Goal: Transaction & Acquisition: Purchase product/service

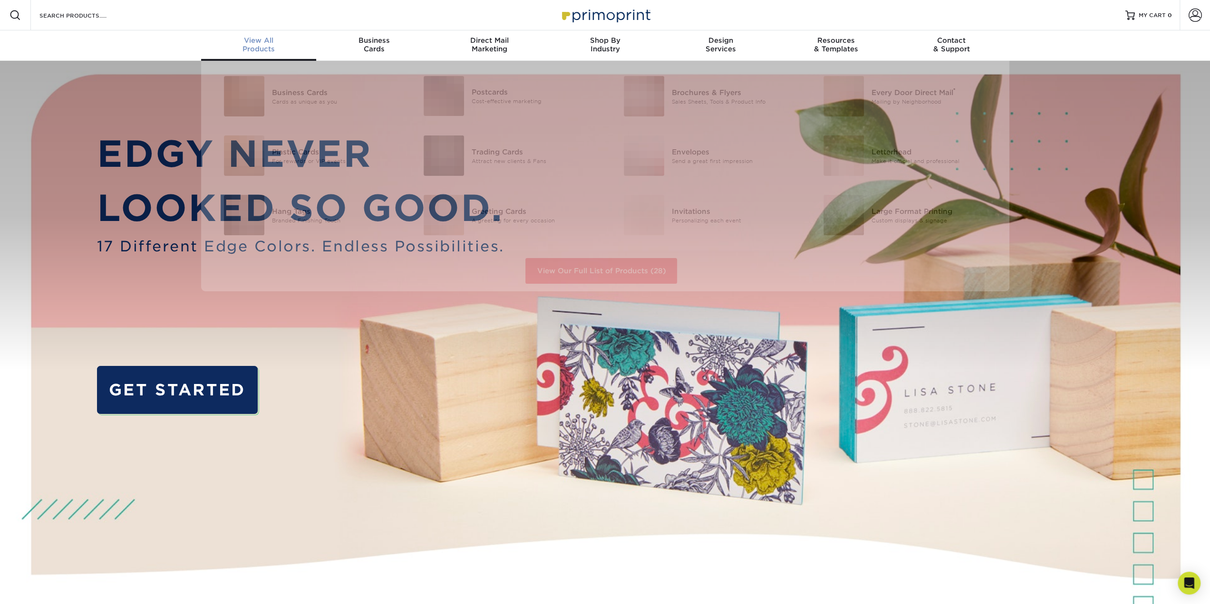
click at [250, 49] on div "View All Products" at bounding box center [259, 44] width 116 height 17
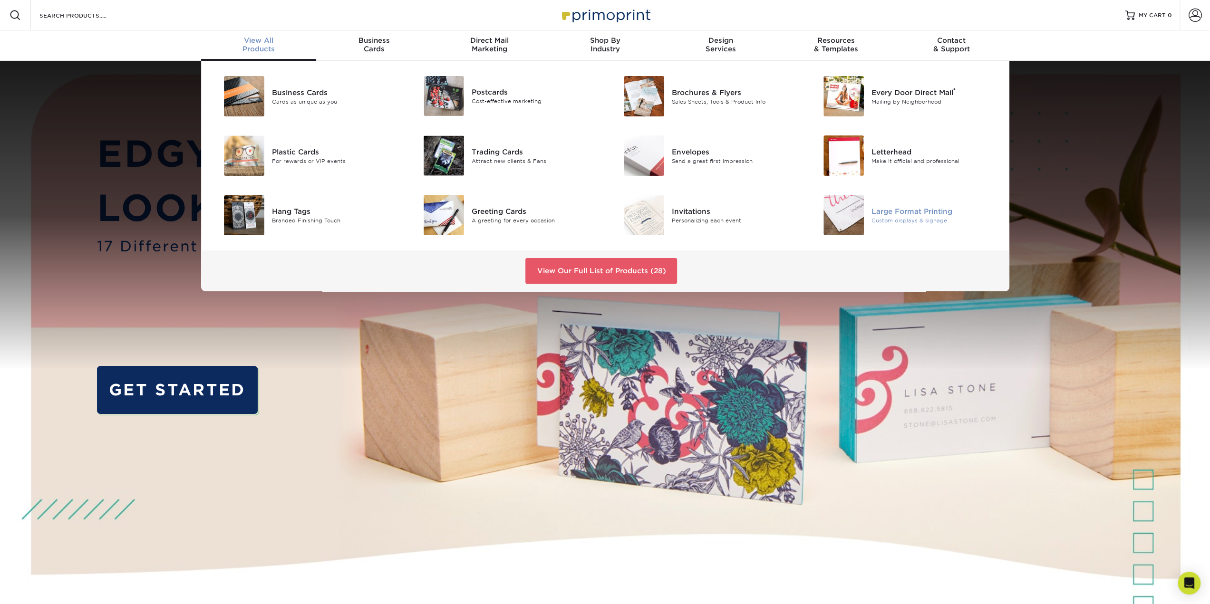
click at [899, 215] on div "Large Format Printing" at bounding box center [934, 211] width 126 height 10
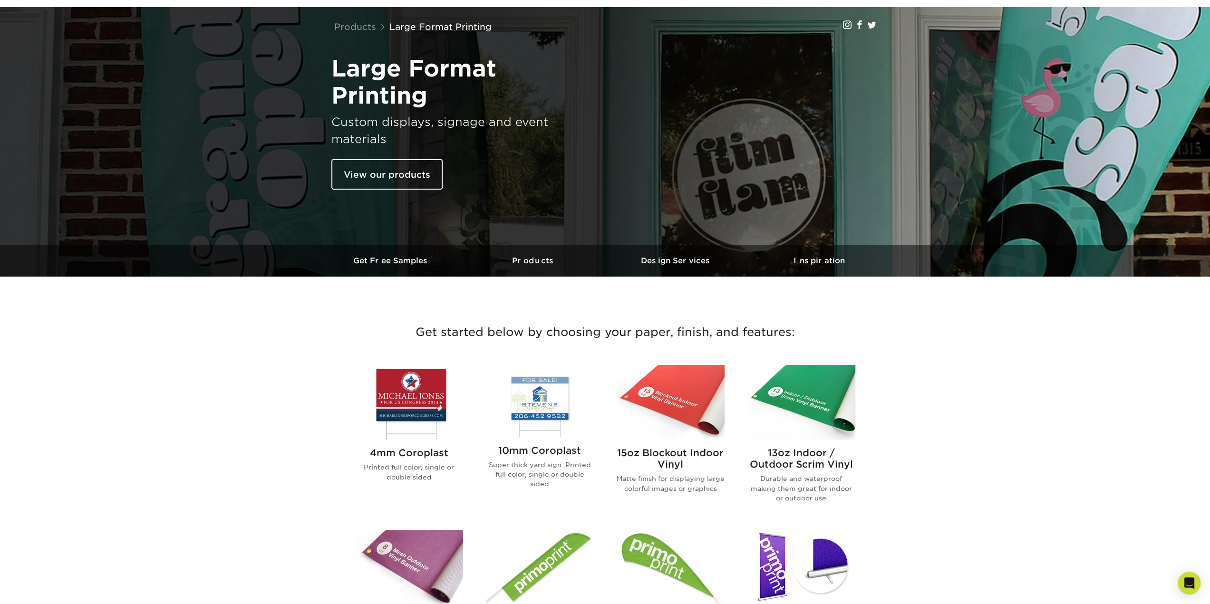
scroll to position [95, 0]
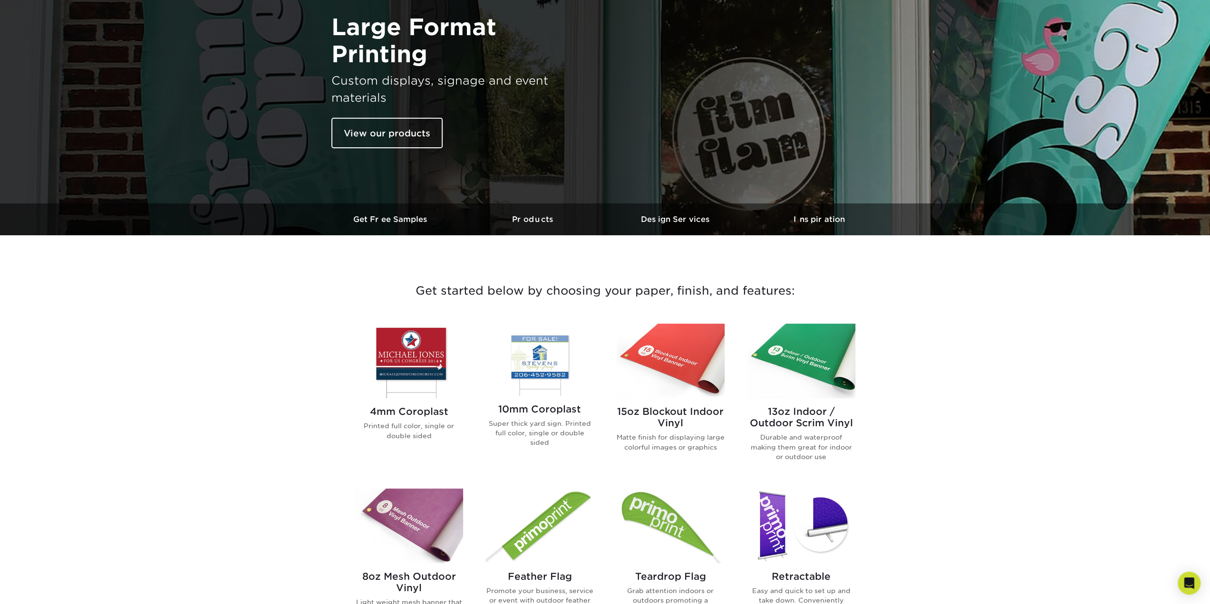
click at [809, 366] on img at bounding box center [801, 361] width 108 height 75
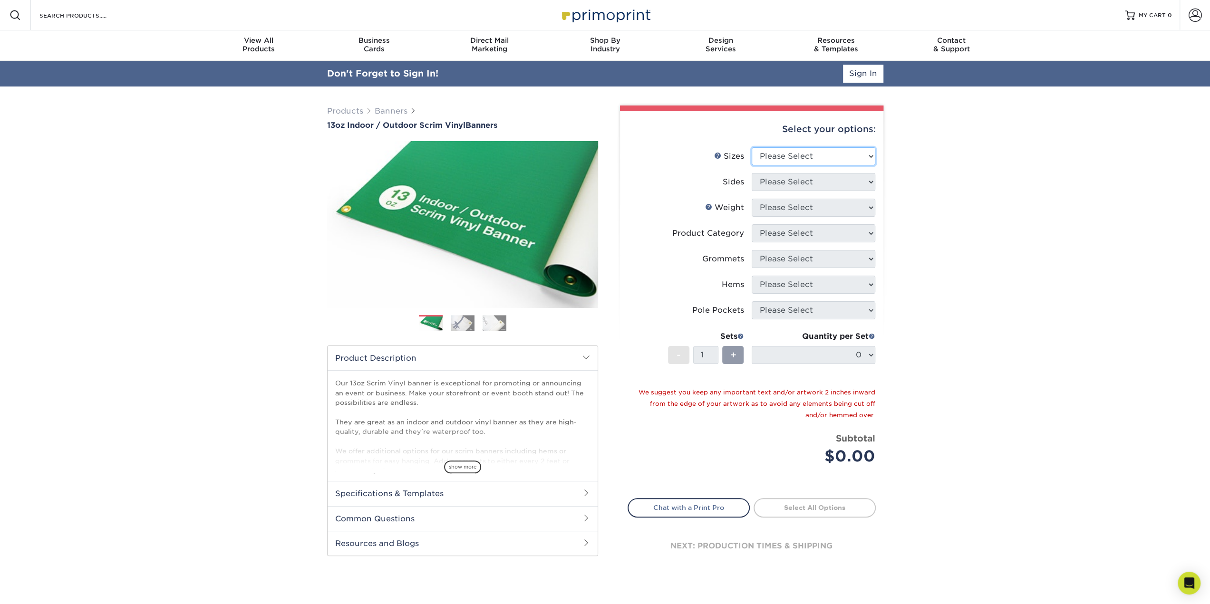
click at [819, 157] on select "Please Select 24" x 36" 24" x 48" 36" x 48" 36" x 60" 36" x 72" 36" x 96" 36" x…" at bounding box center [813, 156] width 124 height 18
select select "36.00x96.00"
click at [751, 147] on select "Please Select 24" x 36" 24" x 48" 36" x 48" 36" x 60" 36" x 72" 36" x 96" 36" x…" at bounding box center [813, 156] width 124 height 18
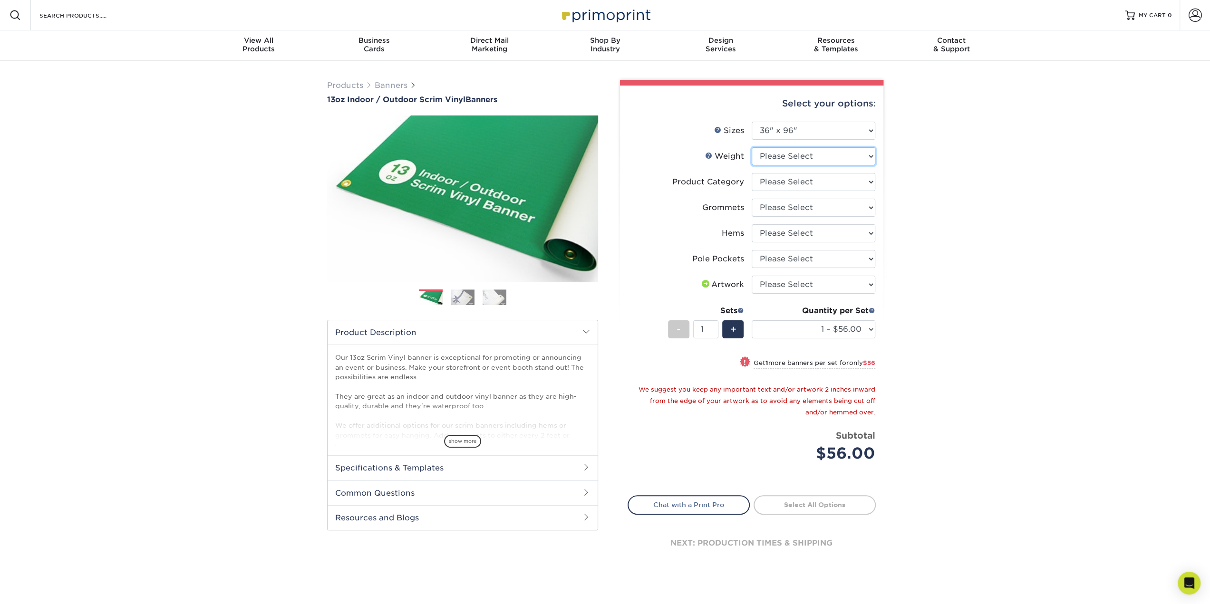
click at [803, 161] on select "Please Select 13OZ" at bounding box center [813, 156] width 124 height 18
select select "13OZ"
click at [751, 147] on select "Please Select 13OZ" at bounding box center [813, 156] width 124 height 18
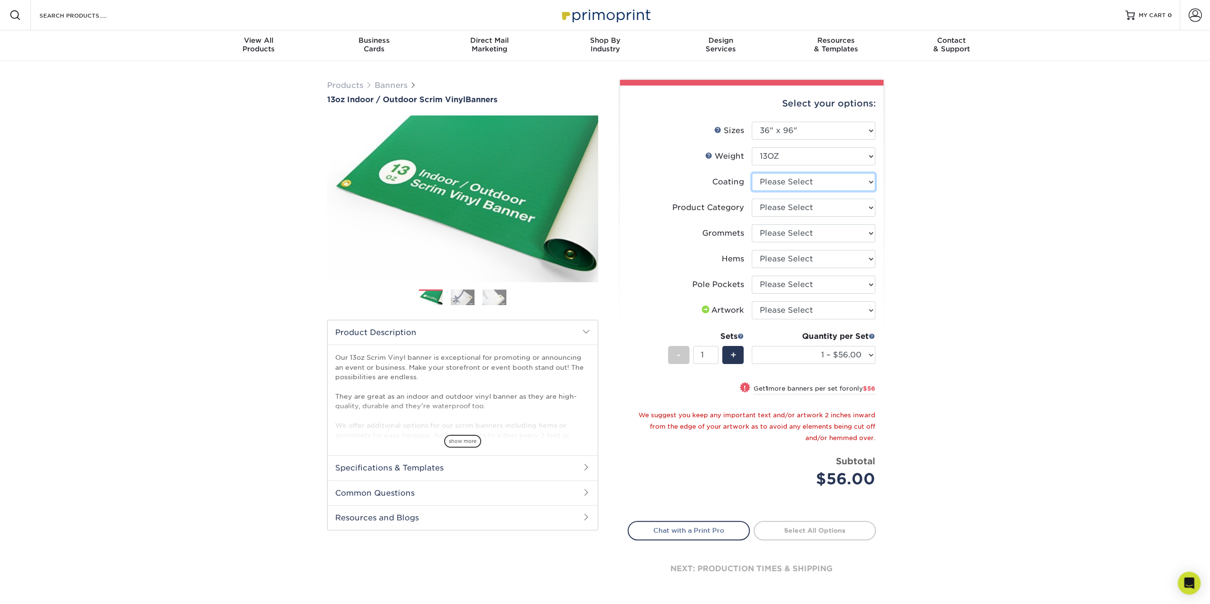
click at [794, 183] on select at bounding box center [813, 182] width 124 height 18
select select "3e7618de-abca-4bda-9f97-8b9129e913d8"
click at [751, 173] on select at bounding box center [813, 182] width 124 height 18
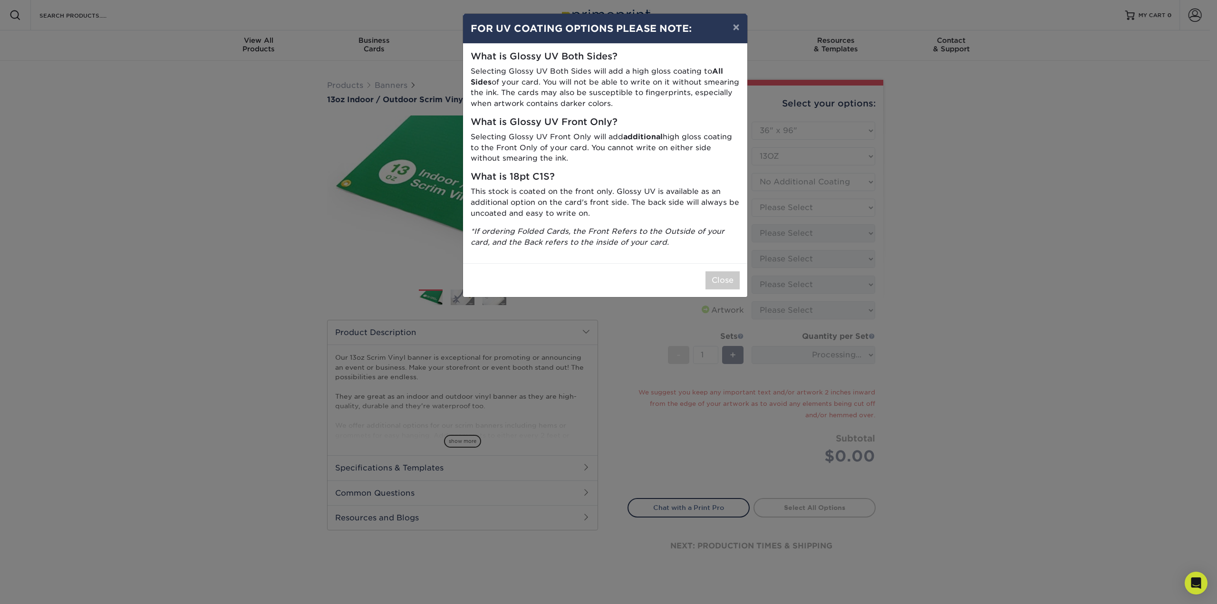
drag, startPoint x: 777, startPoint y: 284, endPoint x: 763, endPoint y: 286, distance: 13.9
click at [771, 287] on div "× FOR UV COATING OPTIONS PLEASE NOTE: What is Glossy UV Both Sides? Selecting G…" at bounding box center [608, 302] width 1217 height 604
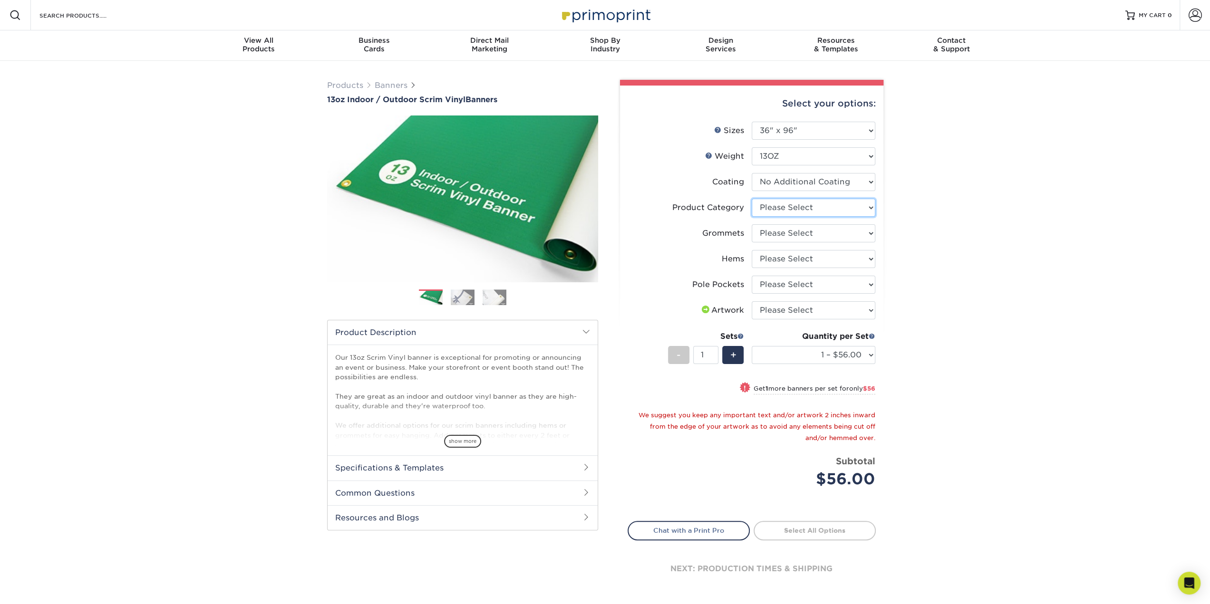
click at [779, 209] on select "Please Select 13oz Scrim Vinyl Banner - Matte" at bounding box center [813, 208] width 124 height 18
select select "bb192c35-bb20-422d-b6fe-0c7f48e5aa48"
click at [751, 199] on select "Please Select 13oz Scrim Vinyl Banner - Matte" at bounding box center [813, 208] width 124 height 18
click at [775, 232] on select "Please Select No Grommets Yes, Grommet All 4 Corners Yes, Grommets Every 1 ft. …" at bounding box center [813, 233] width 124 height 18
select select "844af484-45a3-48a0-88de-19e51b139d69"
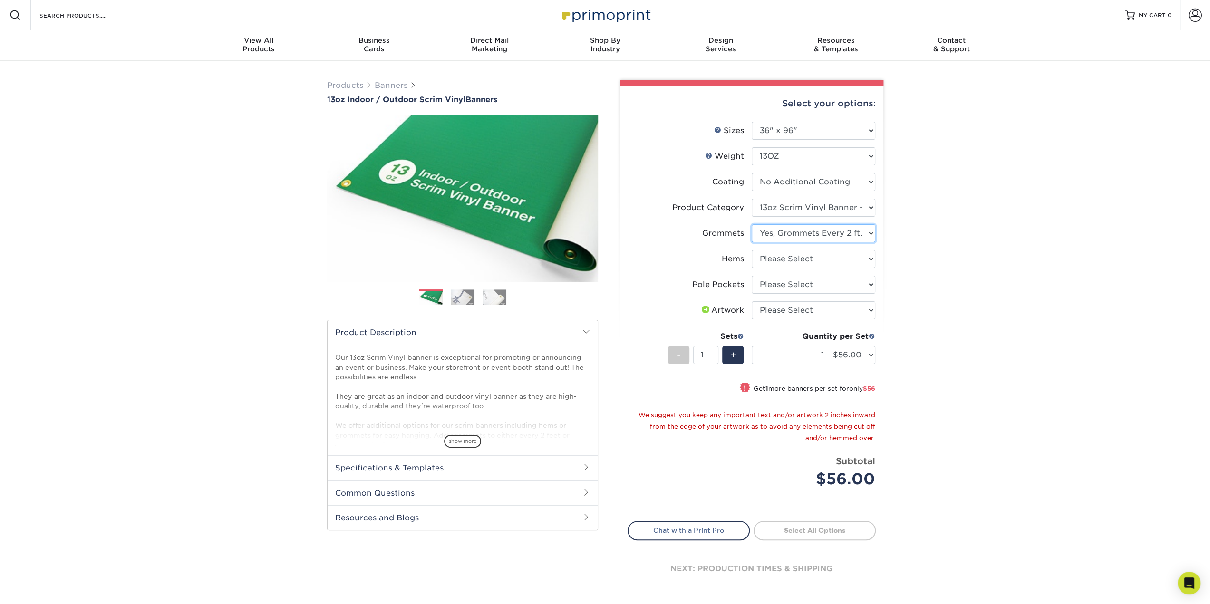
click at [751, 224] on select "Please Select No Grommets Yes, Grommet All 4 Corners Yes, Grommets Every 1 ft. …" at bounding box center [813, 233] width 124 height 18
click at [780, 257] on select "Please Select No Hems/Pole Pockets Yes, Hems Top and Bottom Only Yes, Hems All …" at bounding box center [813, 259] width 124 height 18
select select "799b34bf-ff99-4291-b254-51157b744628"
click at [751, 250] on select "Please Select No Hems/Pole Pockets Yes, Hems Top and Bottom Only Yes, Hems All …" at bounding box center [813, 259] width 124 height 18
click at [784, 284] on select "Please Select No Pole Pockets 2 in. Left and Right 2 in. Top and Bottom 4 in. L…" at bounding box center [813, 285] width 124 height 18
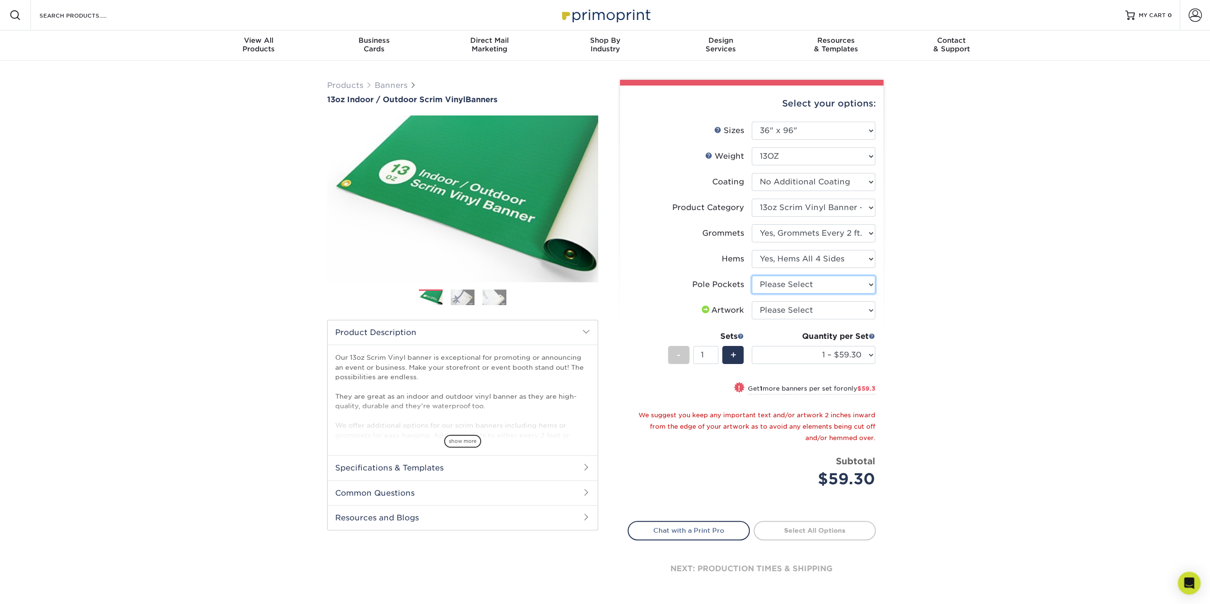
select select "462c5fe9-21e9-49a0-afb4-1c6e8664fe13"
click at [751, 276] on select "Please Select No Pole Pockets 2 in. Left and Right 2 in. Top and Bottom 4 in. L…" at bounding box center [813, 285] width 124 height 18
click at [789, 312] on select "Please Select I will upload files I need a design - $50" at bounding box center [813, 310] width 124 height 18
select select "upload"
click at [751, 301] on select "Please Select I will upload files I need a design - $50" at bounding box center [813, 310] width 124 height 18
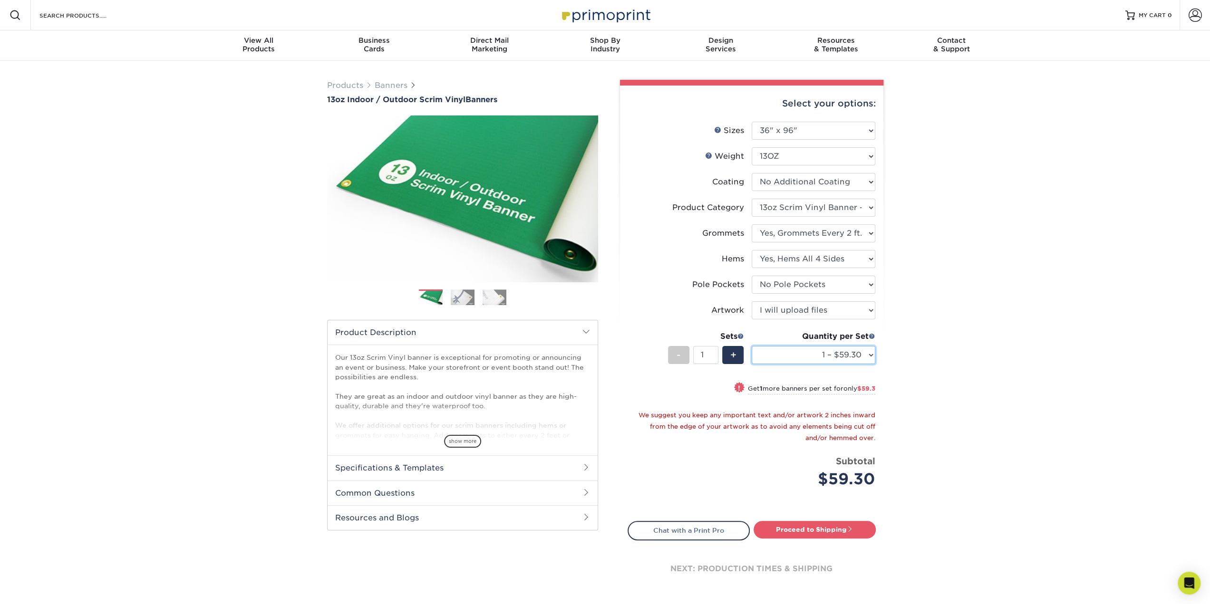
click at [785, 358] on select "1 – $59.30 2 – $118.60 3 – $177.90 4 – $237.20 5 – $296.50 6 – $355.80 7 – $415…" at bounding box center [813, 355] width 124 height 18
select select "4 – $237.20"
click at [751, 346] on select "1 – $59.30 2 – $118.60 3 – $177.90 4 – $237.20 5 – $296.50 6 – $355.80 7 – $415…" at bounding box center [813, 355] width 124 height 18
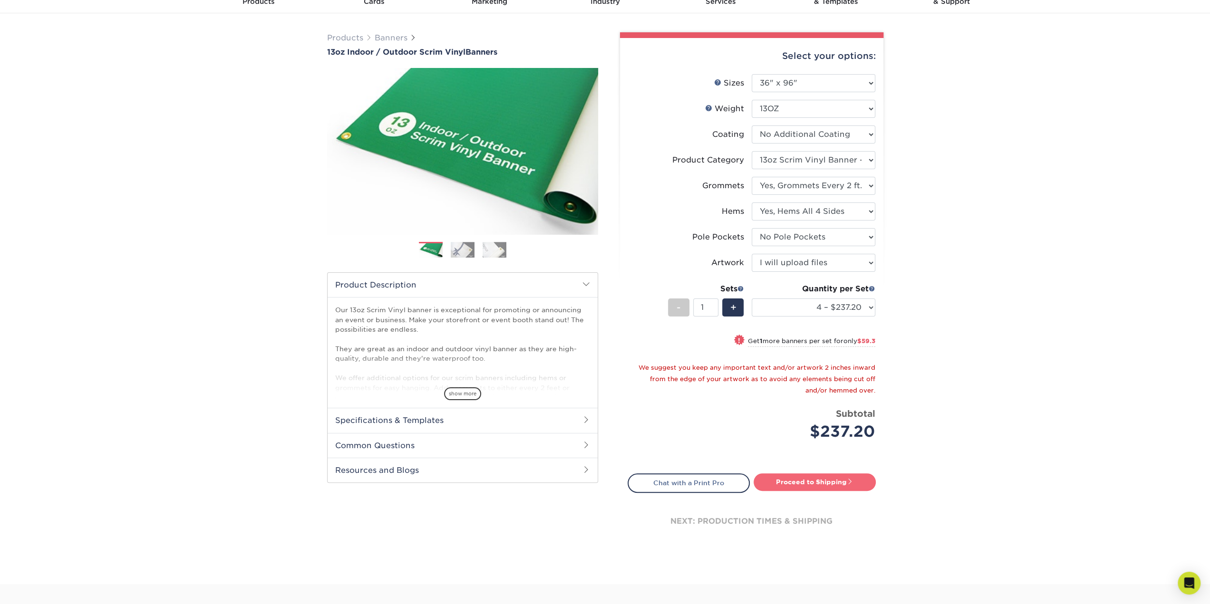
click at [790, 479] on link "Proceed to Shipping" at bounding box center [814, 481] width 122 height 17
type input "Set 1"
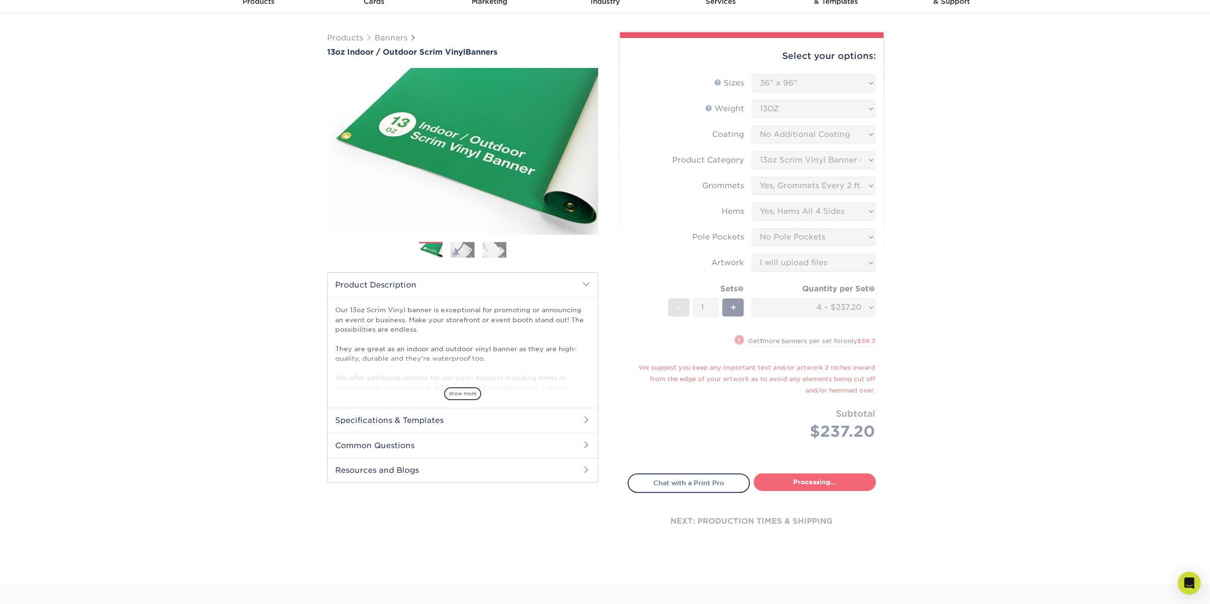
select select "649cce2b-02b1-456b-b7a0-f0bb4fd688b8"
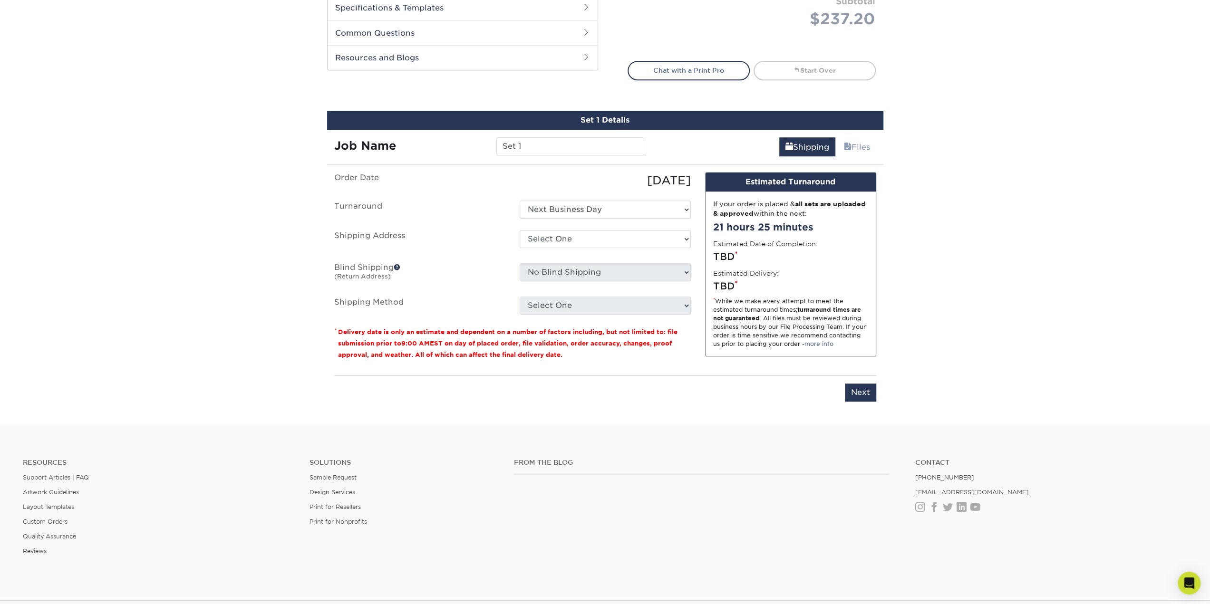
scroll to position [452, 0]
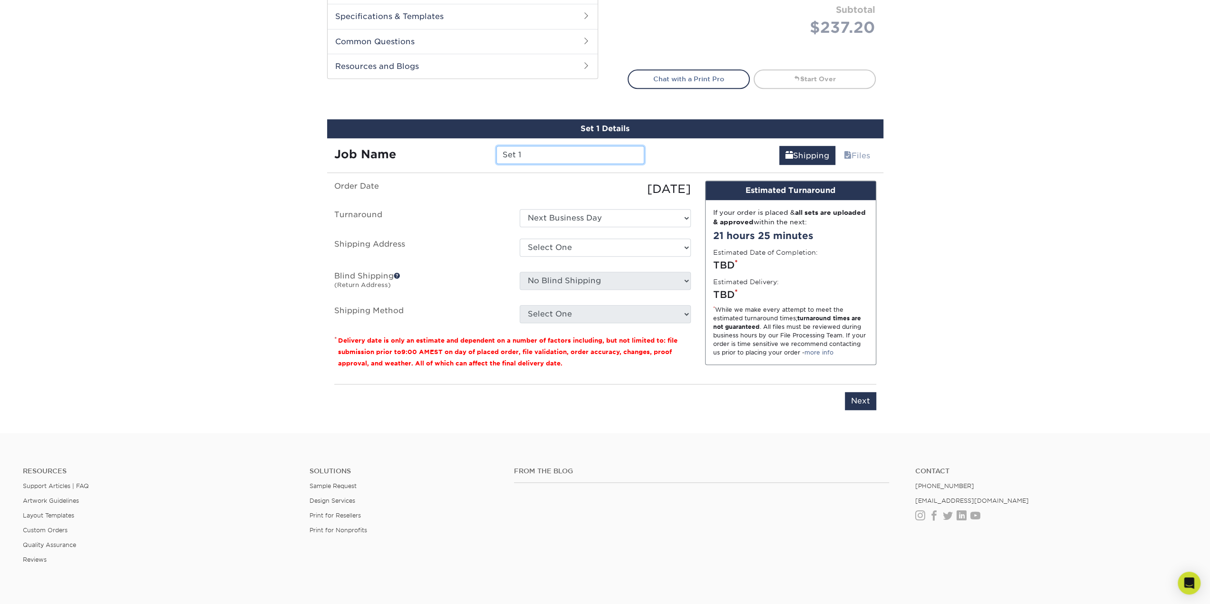
click at [543, 157] on input "Set 1" at bounding box center [570, 155] width 148 height 18
type input "[PERSON_NAME] Story"
click at [578, 214] on select "Select One Next Business Day" at bounding box center [605, 218] width 171 height 18
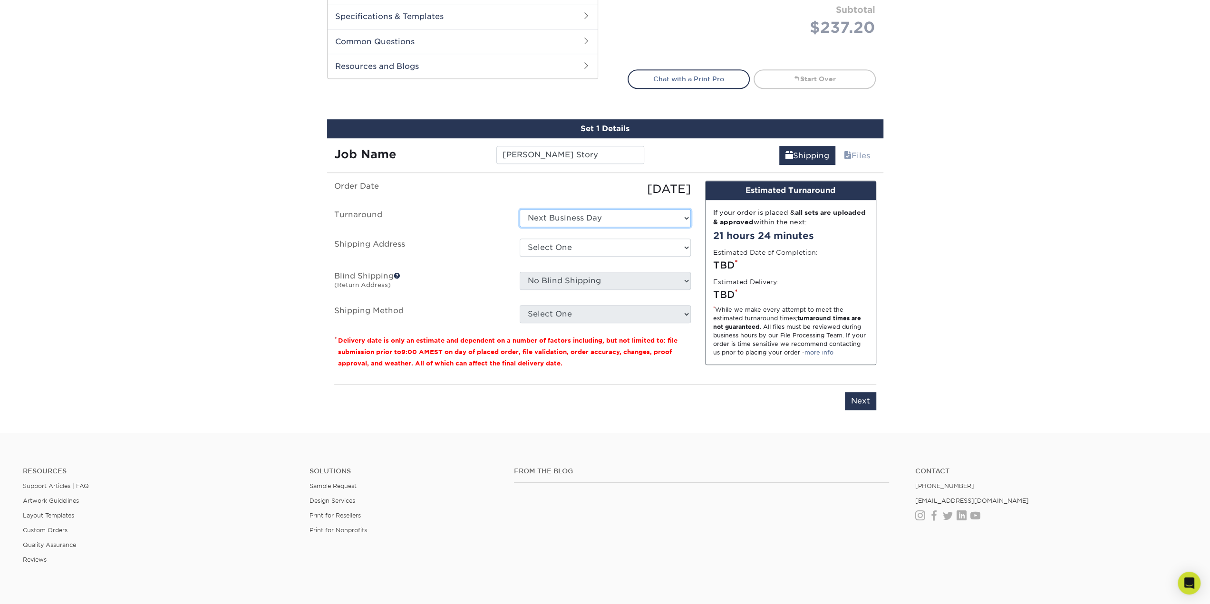
click at [520, 209] on select "Select One Next Business Day" at bounding box center [605, 218] width 171 height 18
click at [576, 249] on select "Select One + Add New Address - Login" at bounding box center [605, 248] width 171 height 18
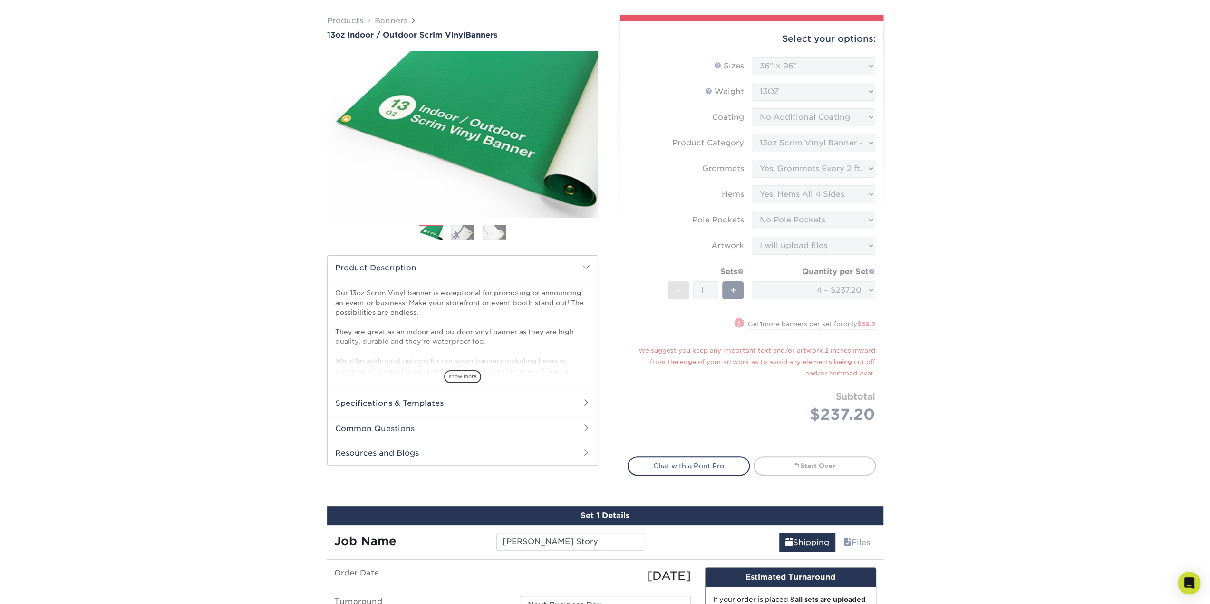
scroll to position [0, 0]
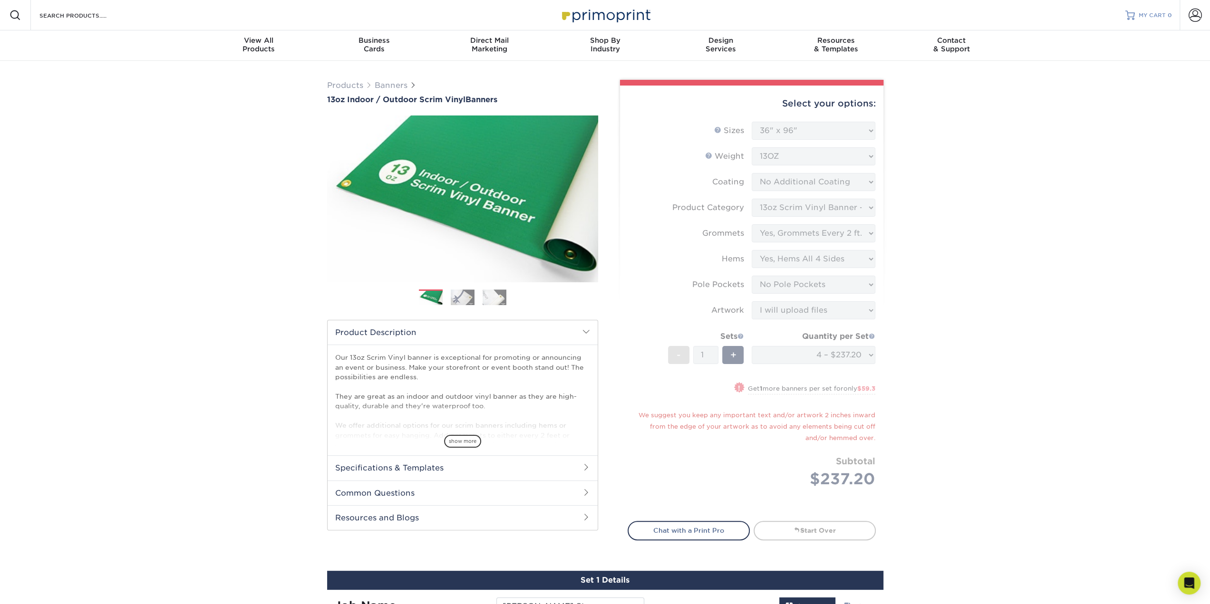
click at [1145, 13] on span "MY CART" at bounding box center [1151, 15] width 27 height 8
click at [1192, 12] on span at bounding box center [1194, 15] width 13 height 13
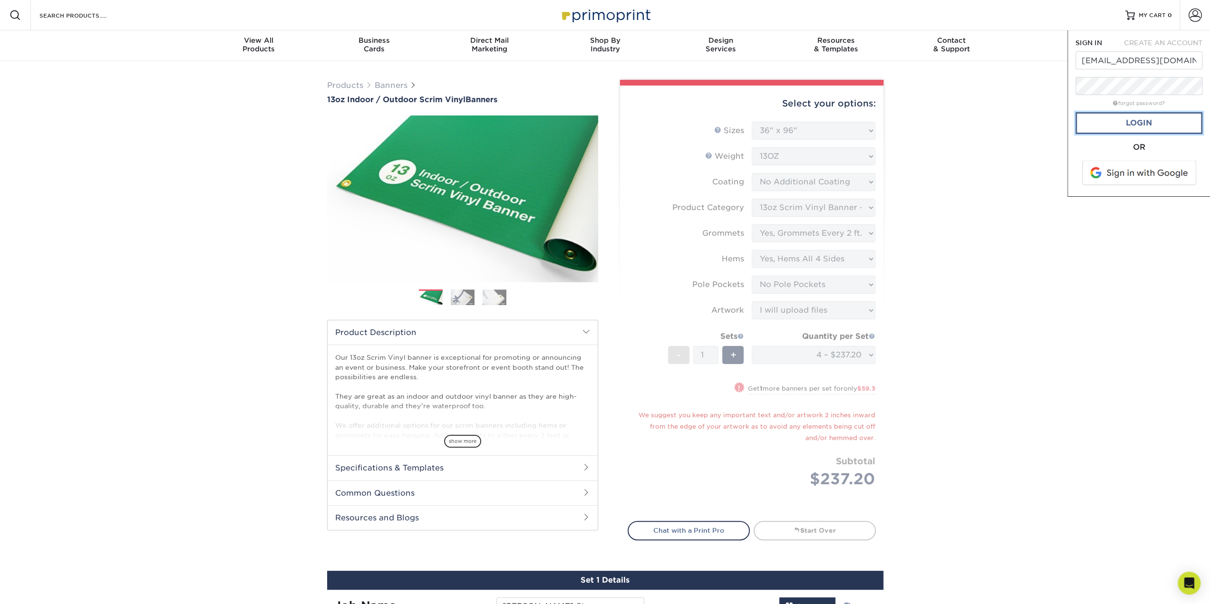
click at [1129, 125] on link "Login" at bounding box center [1138, 123] width 127 height 22
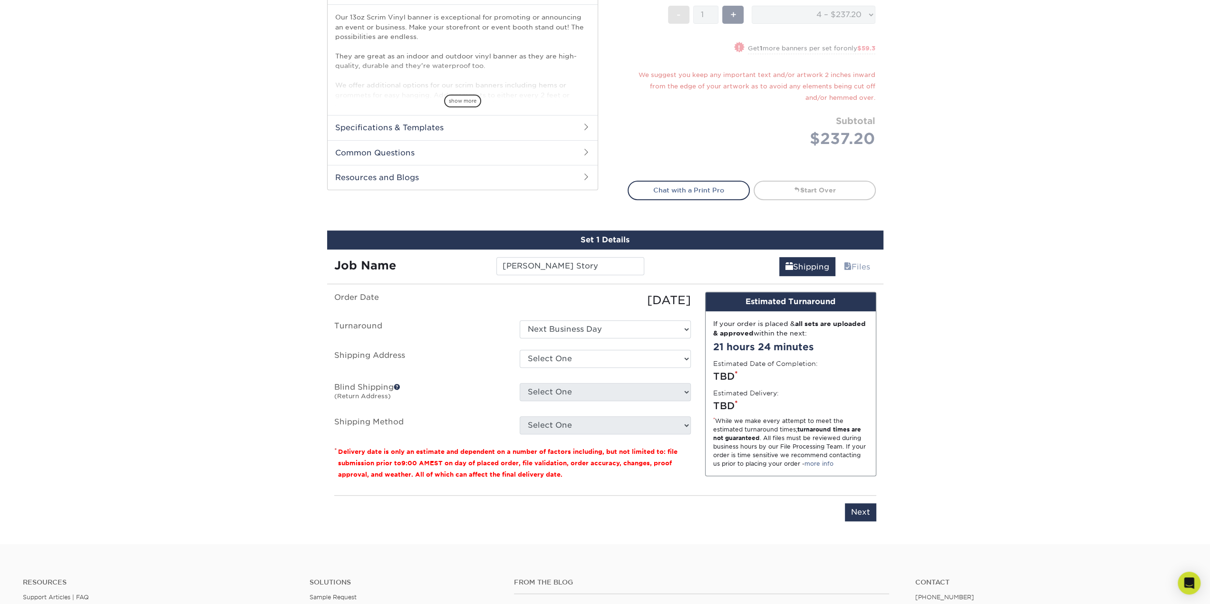
scroll to position [285, 0]
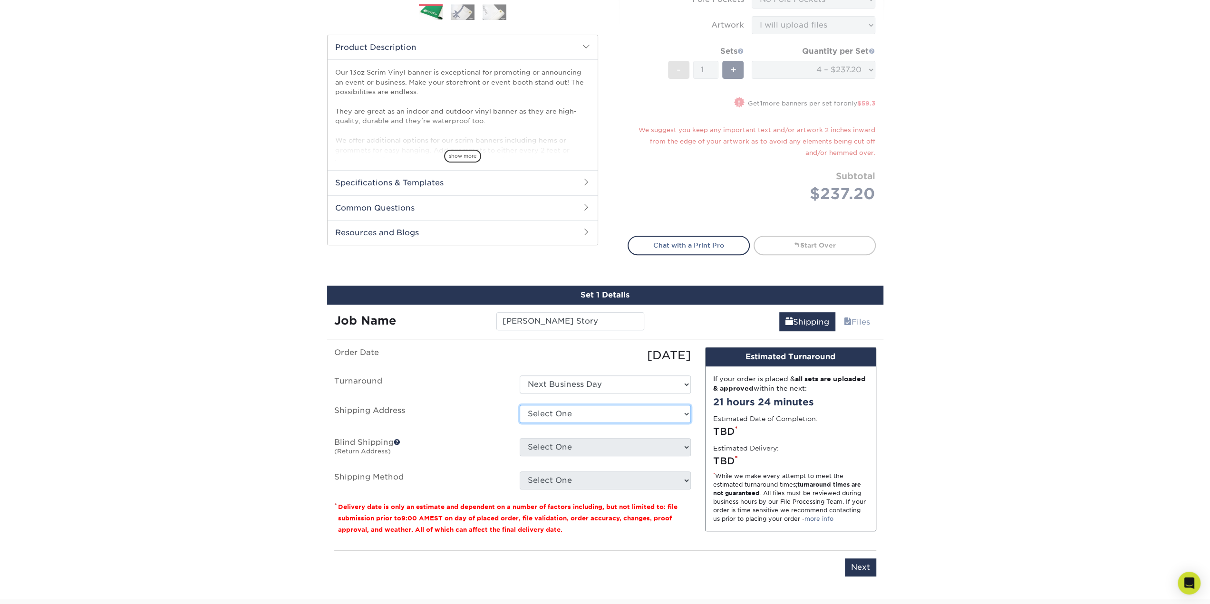
click at [607, 413] on select "Select One 1000 MCKINLEY AVE, MANAHAWKIN, NJ 411 LIGHTHOUSE DR, MANAHAWKIN, NJ …" at bounding box center [605, 414] width 171 height 18
select select "162923"
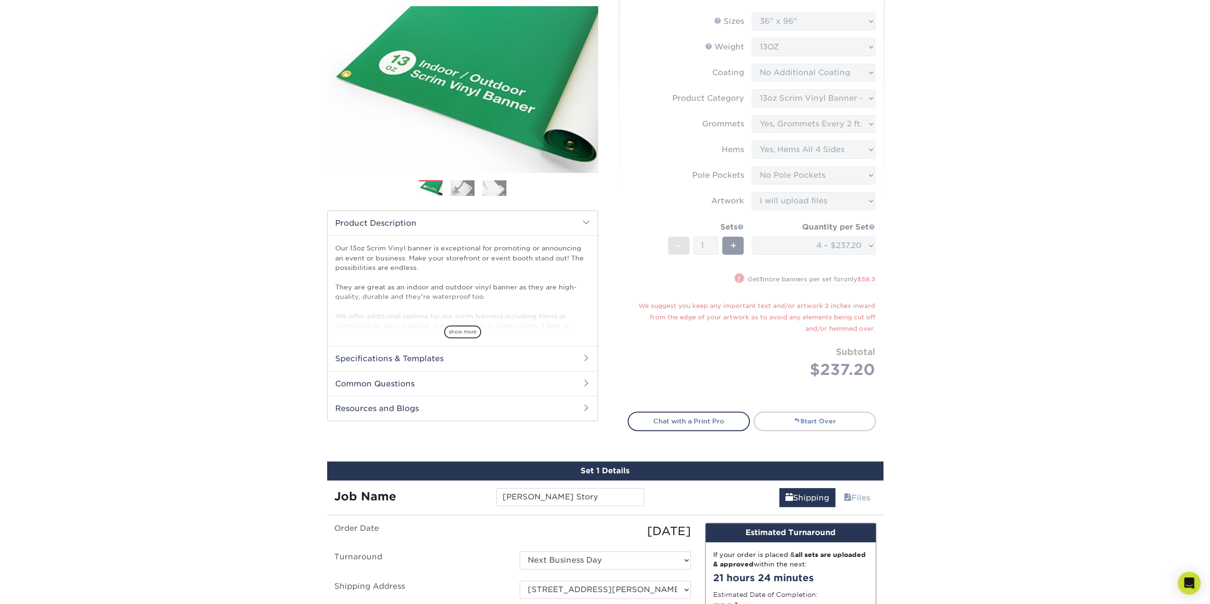
scroll to position [95, 0]
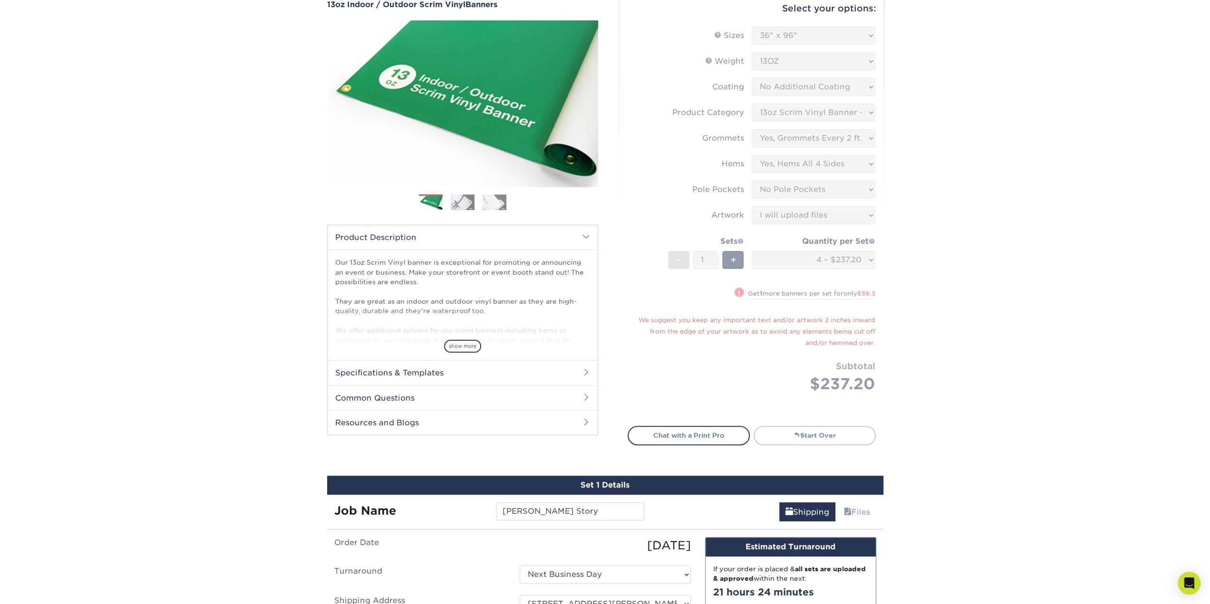
click at [808, 437] on link "Start Over" at bounding box center [814, 435] width 122 height 19
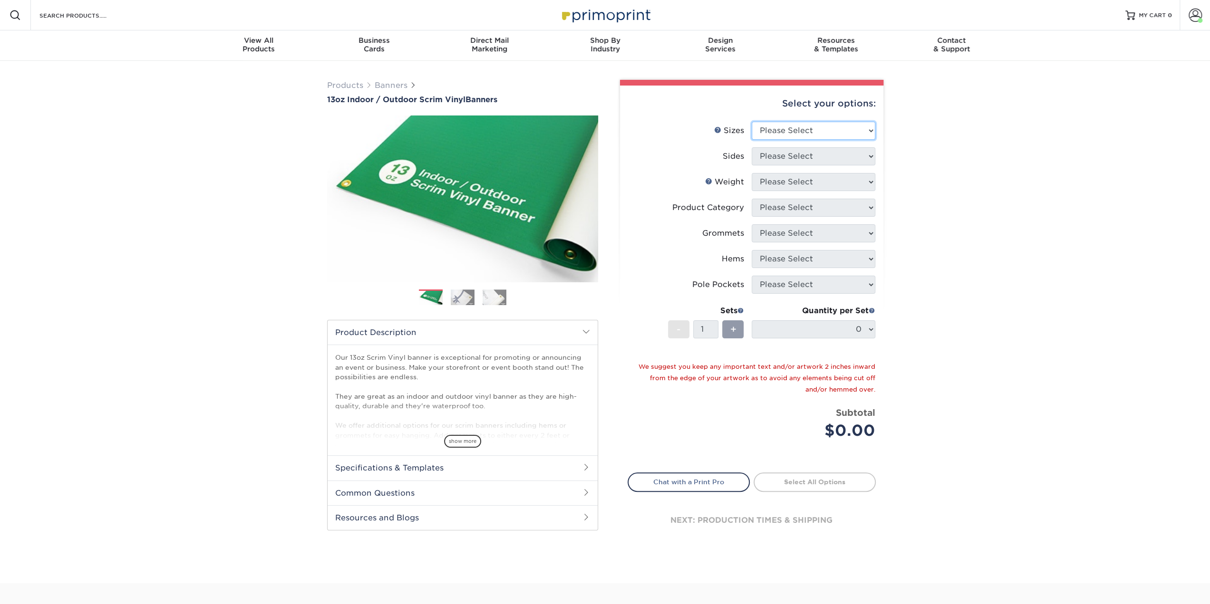
click at [799, 135] on select "Please Select 24" x 36" 24" x 48" 36" x 48" 36" x 60" 36" x 72" 36" x 96" 36" x…" at bounding box center [813, 131] width 124 height 18
select select "36.00x96.00"
click at [751, 122] on select "Please Select 24" x 36" 24" x 48" 36" x 48" 36" x 60" 36" x 72" 36" x 96" 36" x…" at bounding box center [813, 131] width 124 height 18
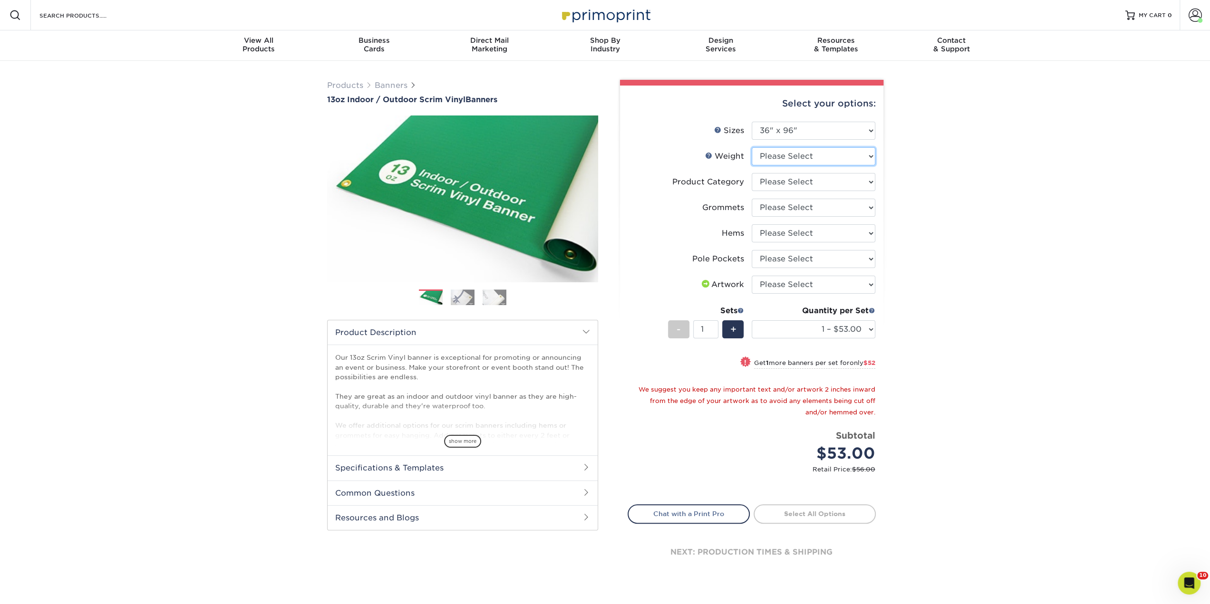
click at [787, 161] on select "Please Select 13OZ" at bounding box center [813, 156] width 124 height 18
select select "13OZ"
click at [751, 147] on select "Please Select 13OZ" at bounding box center [813, 156] width 124 height 18
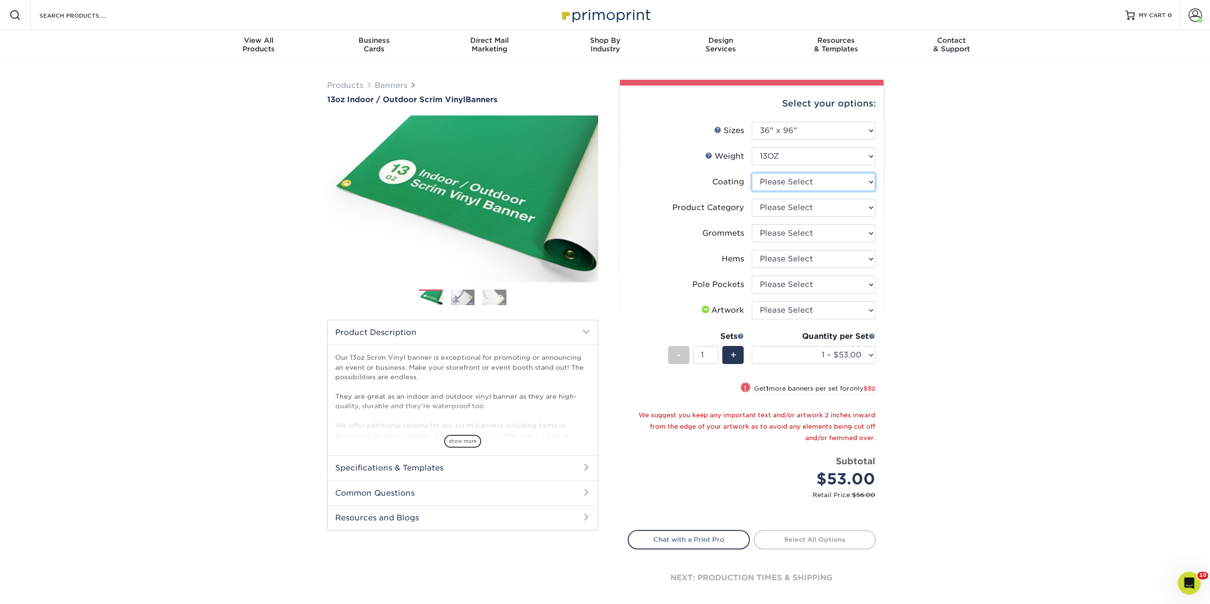
click at [787, 184] on select at bounding box center [813, 182] width 124 height 18
select select "3e7618de-abca-4bda-9f97-8b9129e913d8"
click at [751, 173] on select at bounding box center [813, 182] width 124 height 18
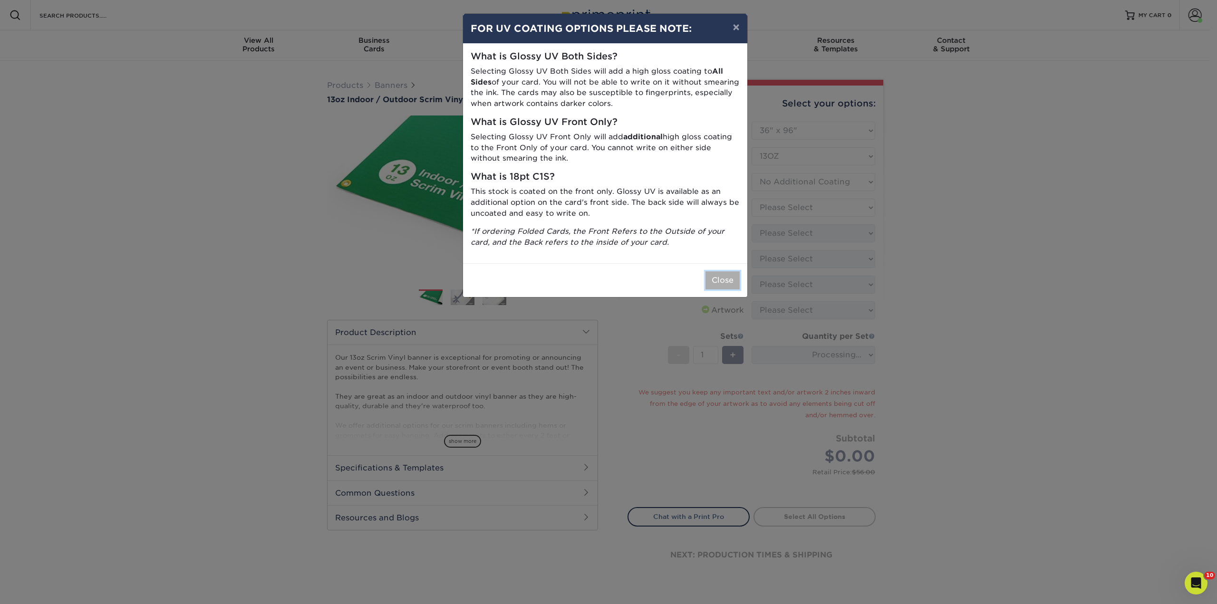
click at [725, 285] on button "Close" at bounding box center [722, 280] width 34 height 18
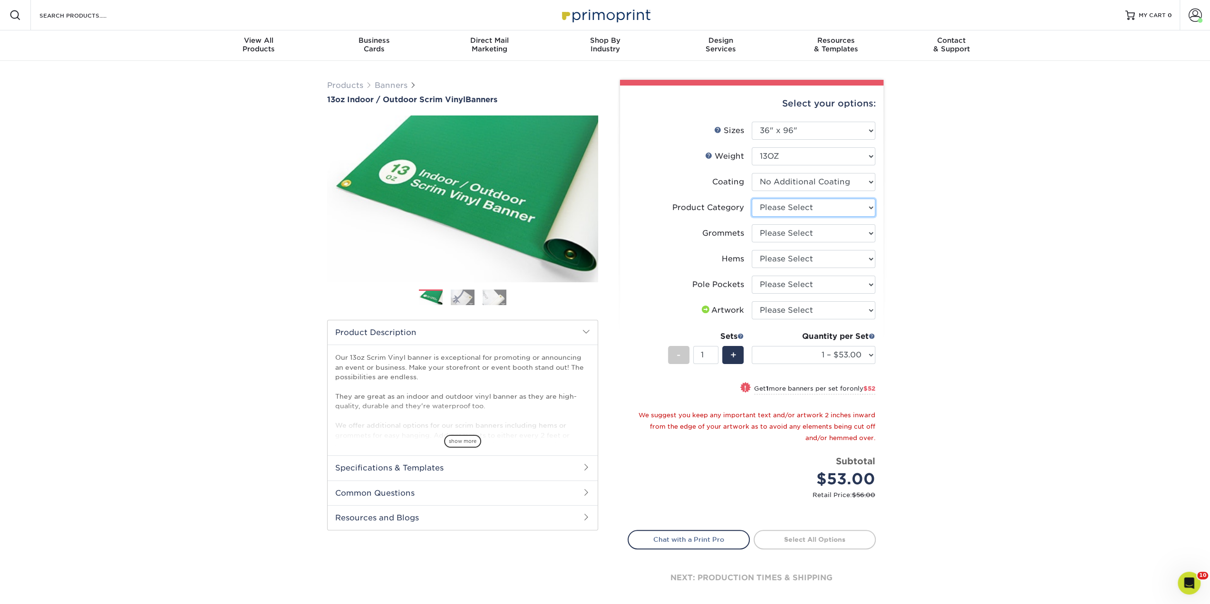
click at [805, 207] on select "Please Select 13oz Scrim Vinyl Banner - Matte" at bounding box center [813, 208] width 124 height 18
select select "bb192c35-bb20-422d-b6fe-0c7f48e5aa48"
click at [751, 199] on select "Please Select 13oz Scrim Vinyl Banner - Matte" at bounding box center [813, 208] width 124 height 18
click at [799, 236] on select "Please Select No Grommets Yes, Grommet All 4 Corners Yes, Grommets Every 1 ft. …" at bounding box center [813, 233] width 124 height 18
select select "844af484-45a3-48a0-88de-19e51b139d69"
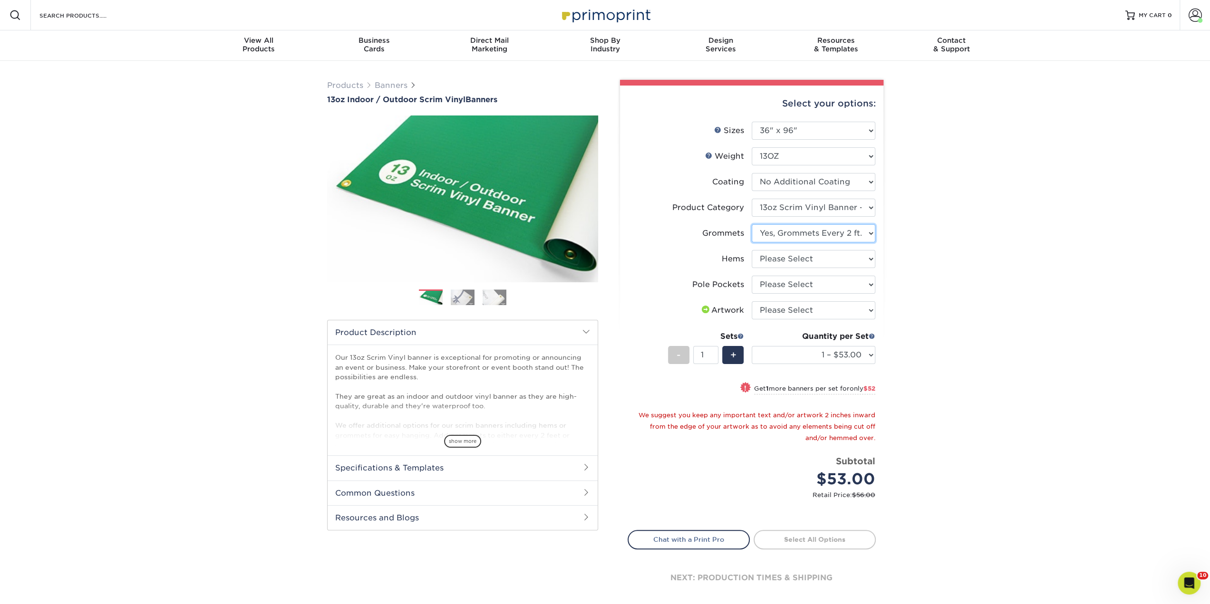
click at [751, 224] on select "Please Select No Grommets Yes, Grommet All 4 Corners Yes, Grommets Every 1 ft. …" at bounding box center [813, 233] width 124 height 18
click at [794, 260] on select "Please Select No Hems/Pole Pockets Yes, Hems Top and Bottom Only Yes, Hems All …" at bounding box center [813, 259] width 124 height 18
select select "799b34bf-ff99-4291-b254-51157b744628"
click at [751, 250] on select "Please Select No Hems/Pole Pockets Yes, Hems Top and Bottom Only Yes, Hems All …" at bounding box center [813, 259] width 124 height 18
click at [793, 284] on select "Please Select No Pole Pockets 2 in. Left and Right 2 in. Top and Bottom 4 in. L…" at bounding box center [813, 285] width 124 height 18
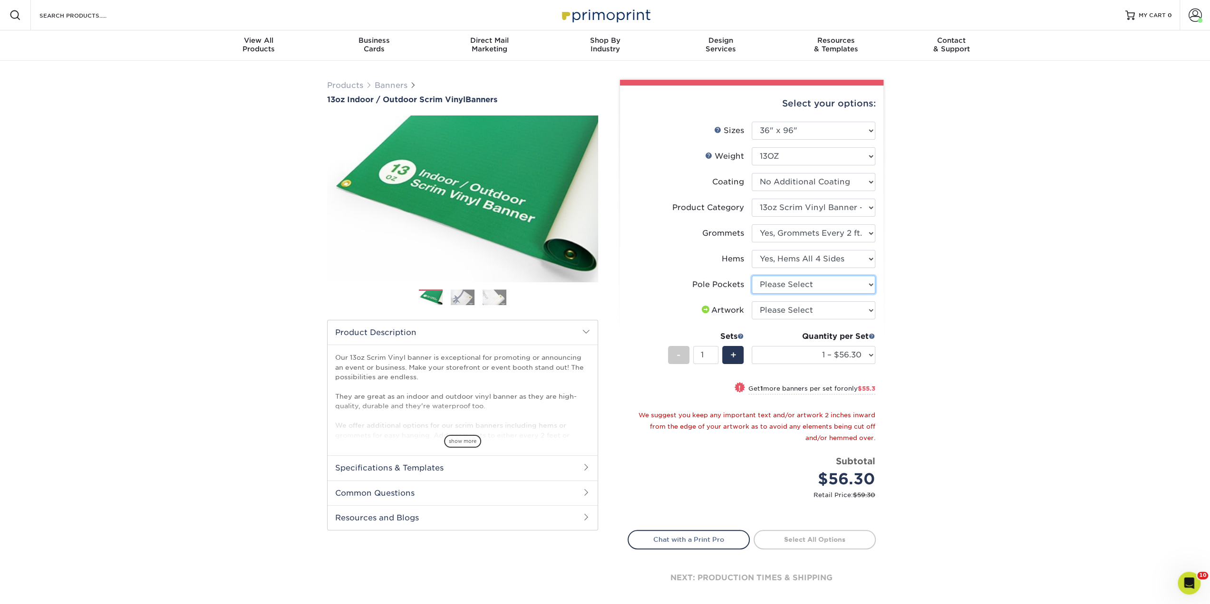
select select "462c5fe9-21e9-49a0-afb4-1c6e8664fe13"
click at [751, 276] on select "Please Select No Pole Pockets 2 in. Left and Right 2 in. Top and Bottom 4 in. L…" at bounding box center [813, 285] width 124 height 18
click at [789, 308] on select "Please Select I will upload files I need a design - $50" at bounding box center [813, 310] width 124 height 18
select select "upload"
click at [751, 301] on select "Please Select I will upload files I need a design - $50" at bounding box center [813, 310] width 124 height 18
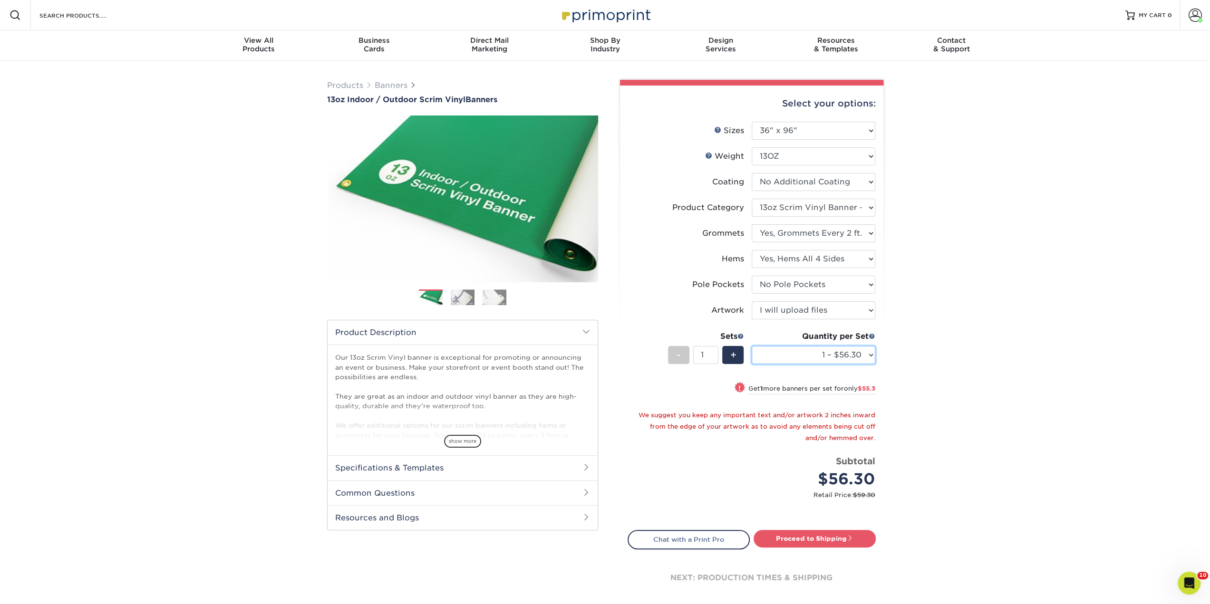
click at [794, 354] on select "1 – $56.30 2 – $111.60 3 – $166.90 4 – $222.20 5 – $277.50 6 – $332.80 7 – $388…" at bounding box center [813, 355] width 124 height 18
select select "4 – $222.20"
click at [751, 346] on select "1 – $56.30 2 – $111.60 3 – $166.90 4 – $222.20 5 – $277.50 6 – $332.80 7 – $388…" at bounding box center [813, 355] width 124 height 18
click at [803, 535] on link "Proceed to Shipping" at bounding box center [814, 538] width 122 height 17
type input "Set 1"
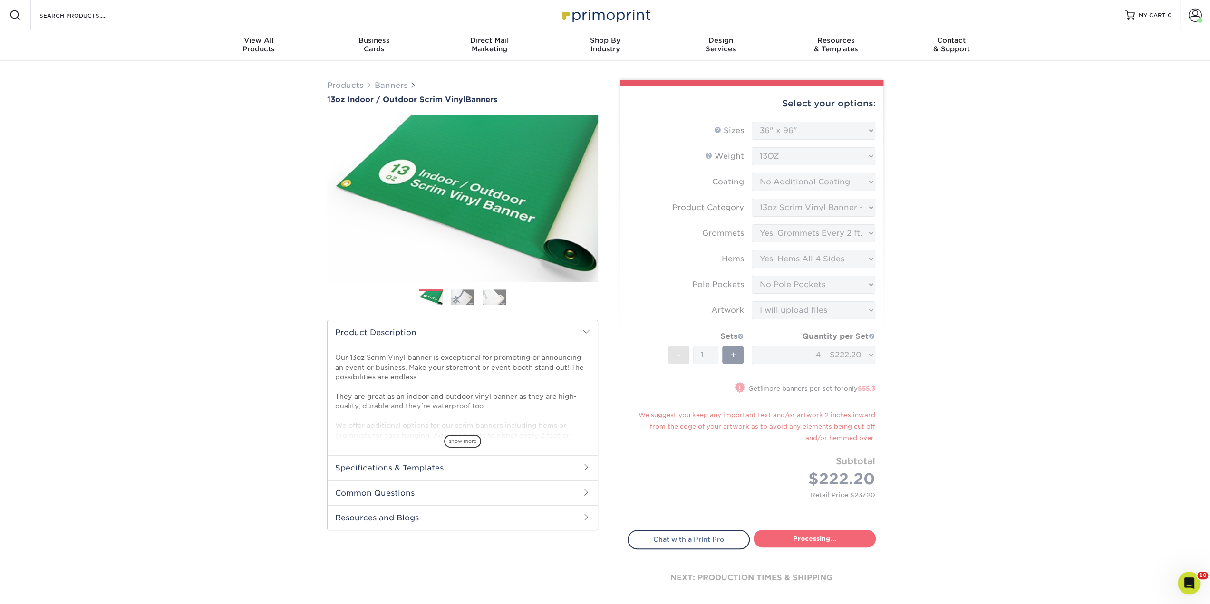
select select "649cce2b-02b1-456b-b7a0-f0bb4fd688b8"
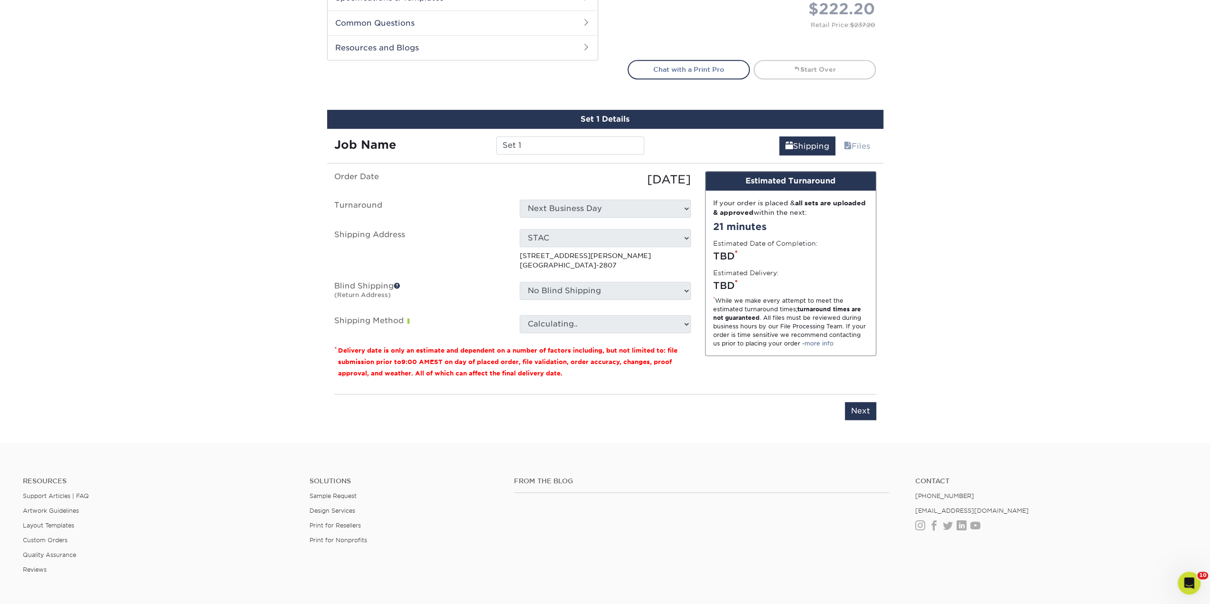
scroll to position [556, 0]
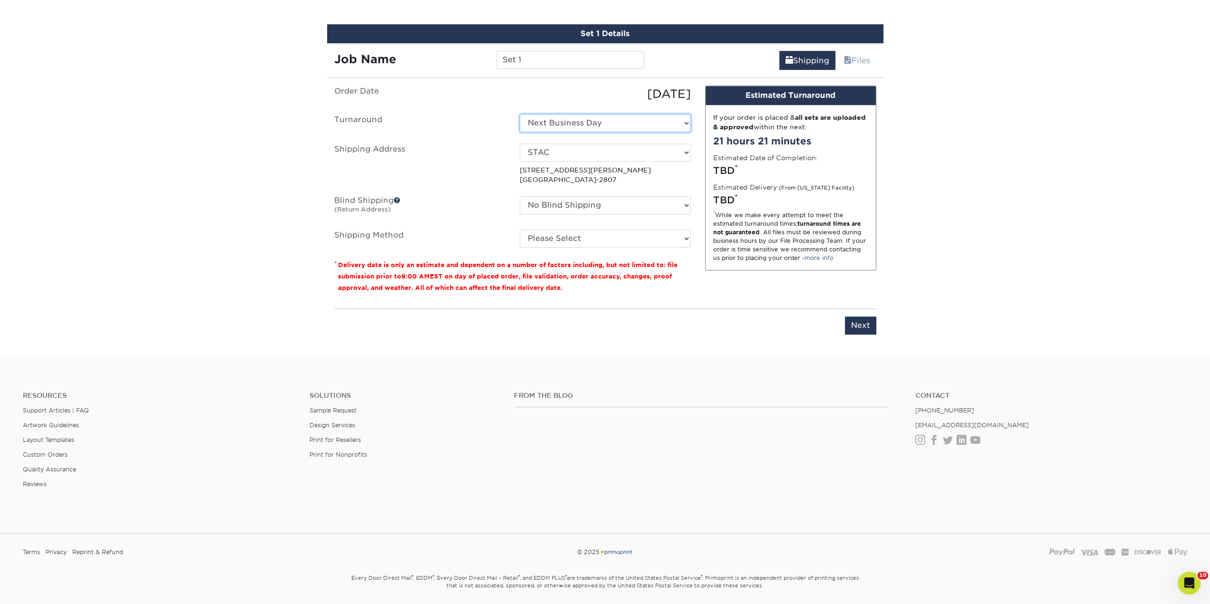
click at [565, 122] on select "Select One Next Business Day" at bounding box center [605, 123] width 171 height 18
click at [520, 114] on select "Select One Next Business Day" at bounding box center [605, 123] width 171 height 18
click at [521, 48] on div "Job Name Set 1" at bounding box center [489, 56] width 325 height 27
click at [522, 70] on div "Set 1 Details Job Name Set 1 Shipping Files You've choosen mailing services! If…" at bounding box center [605, 185] width 556 height 322
click at [519, 56] on input "Set 1" at bounding box center [570, 60] width 148 height 18
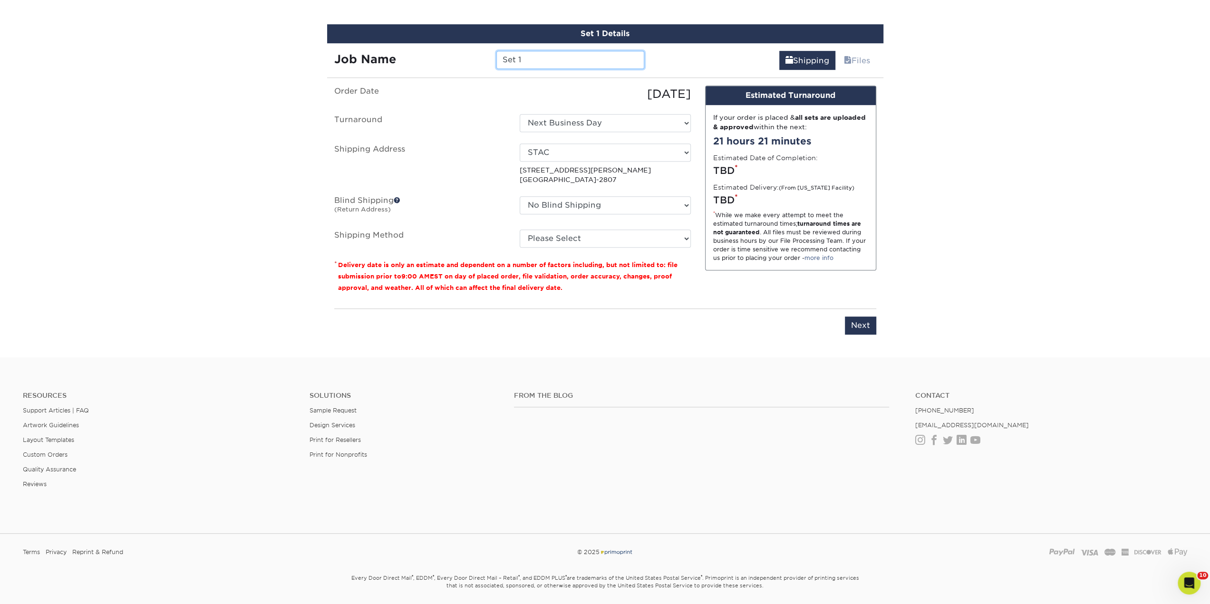
click at [519, 56] on input "Set 1" at bounding box center [570, 60] width 148 height 18
drag, startPoint x: 519, startPoint y: 56, endPoint x: 519, endPoint y: 62, distance: 6.7
click at [519, 62] on input "Set 1" at bounding box center [570, 60] width 148 height 18
type input "[PERSON_NAME] Story"
click at [565, 199] on select "No Blind Shipping Marybeth STAC + Add New Address" at bounding box center [605, 205] width 171 height 18
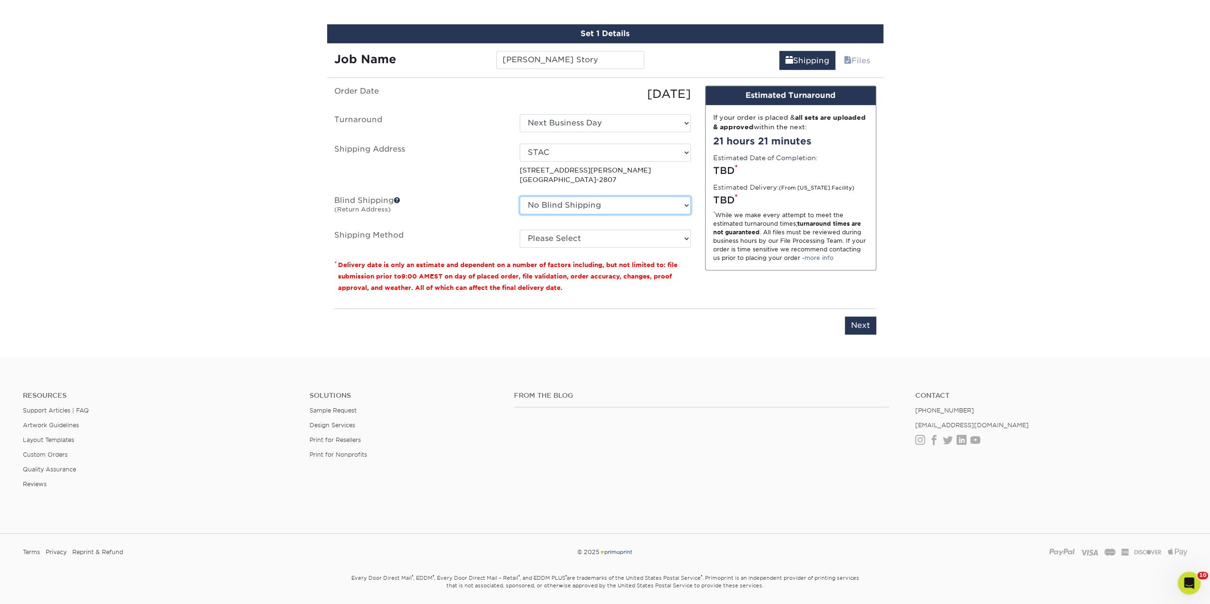
select select "162923"
click at [520, 196] on select "No Blind Shipping Marybeth STAC + Add New Address" at bounding box center [605, 205] width 171 height 18
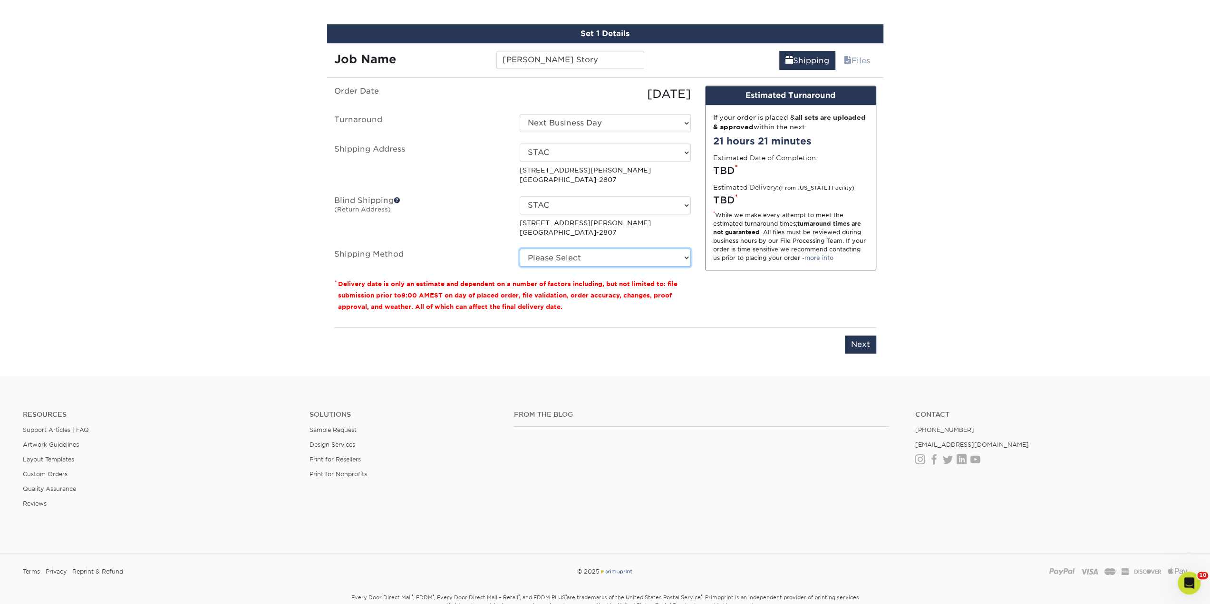
click at [568, 255] on select "Please Select Next Day Everywhere (+$11.20) 3 Day Shipping Service (+$18.68) Gr…" at bounding box center [605, 258] width 171 height 18
select select "NEXTDAYEVERYWHERE"
click at [520, 249] on select "Please Select Next Day Everywhere (+$11.20) 3 Day Shipping Service (+$18.68) Gr…" at bounding box center [605, 258] width 171 height 18
click at [852, 341] on input "Next" at bounding box center [860, 345] width 31 height 18
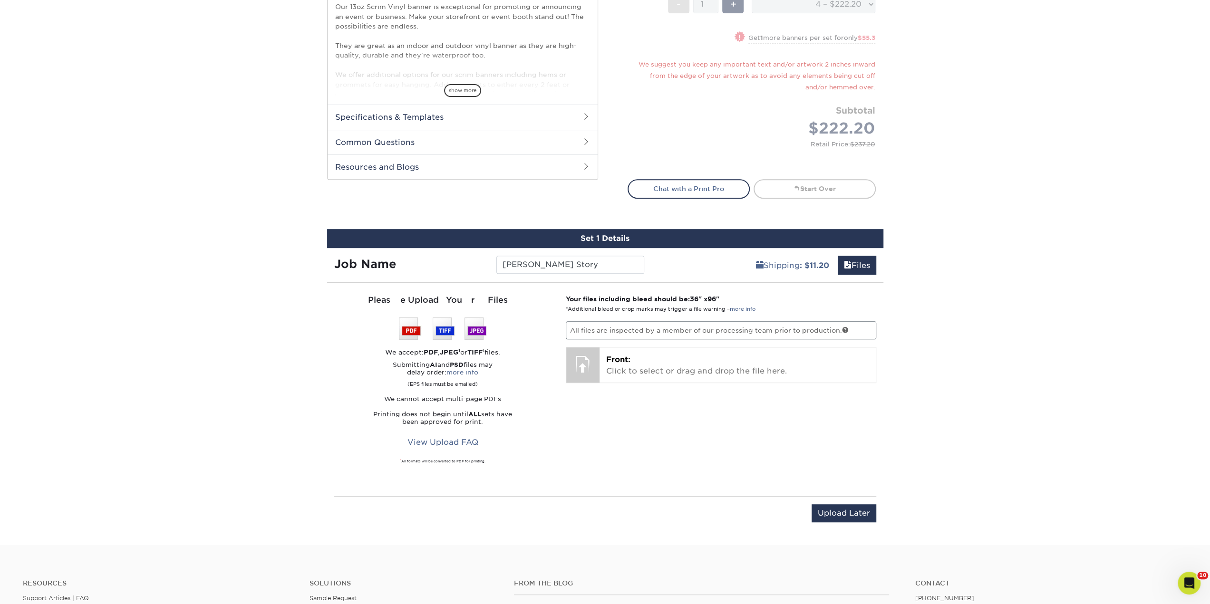
scroll to position [366, 0]
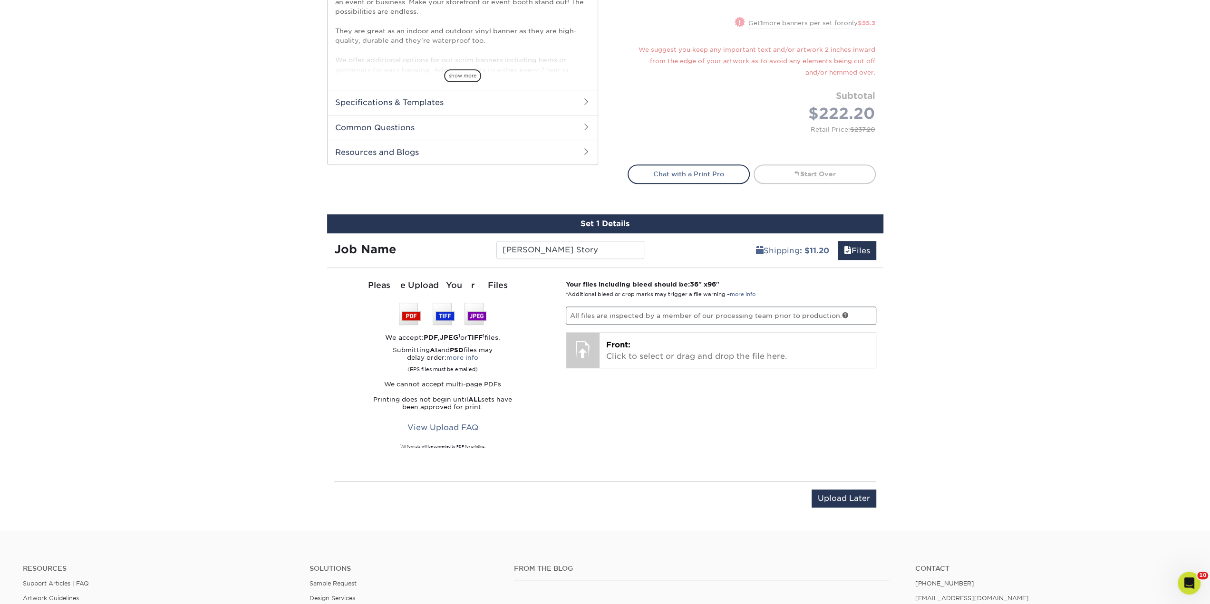
drag, startPoint x: 569, startPoint y: 261, endPoint x: 575, endPoint y: 258, distance: 6.2
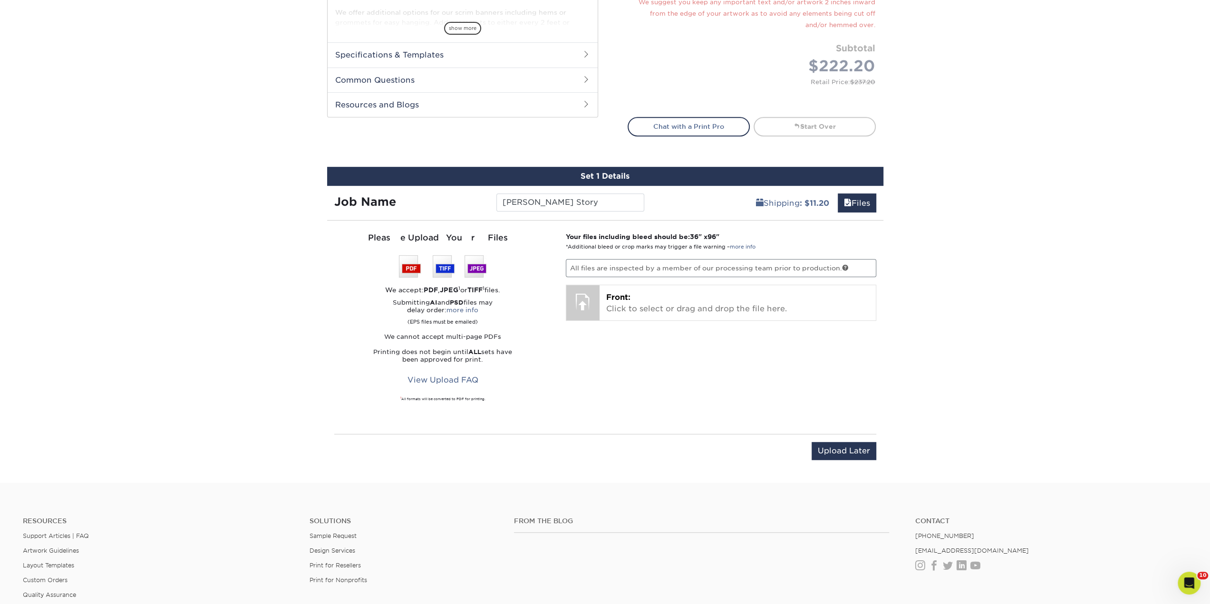
scroll to position [461, 0]
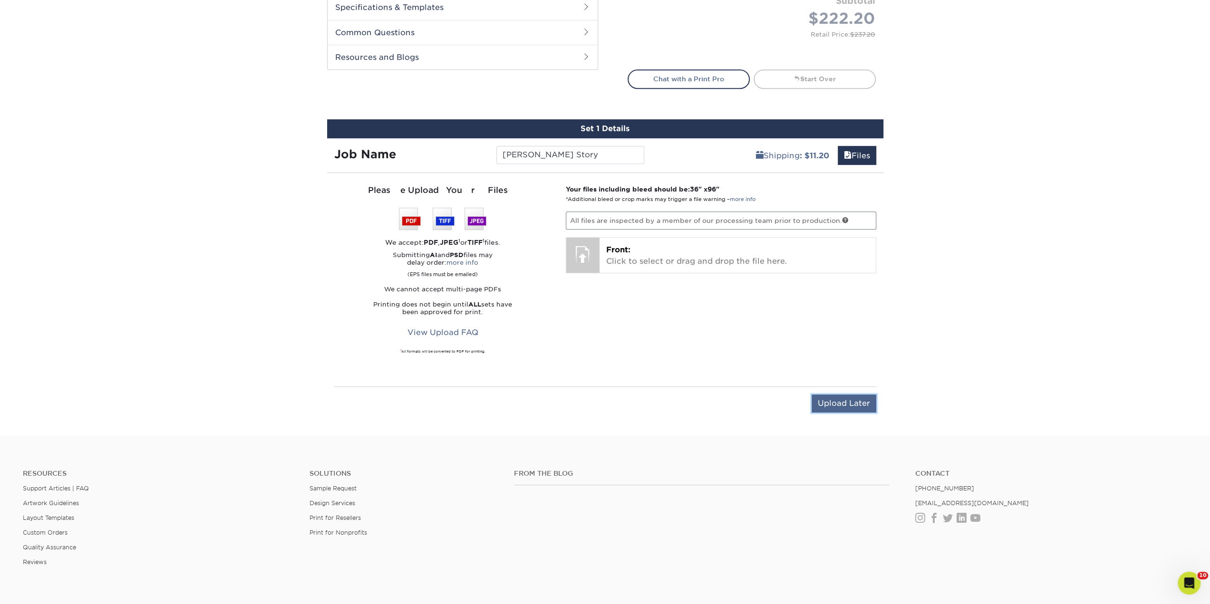
click at [846, 399] on input "Upload Later" at bounding box center [843, 404] width 65 height 18
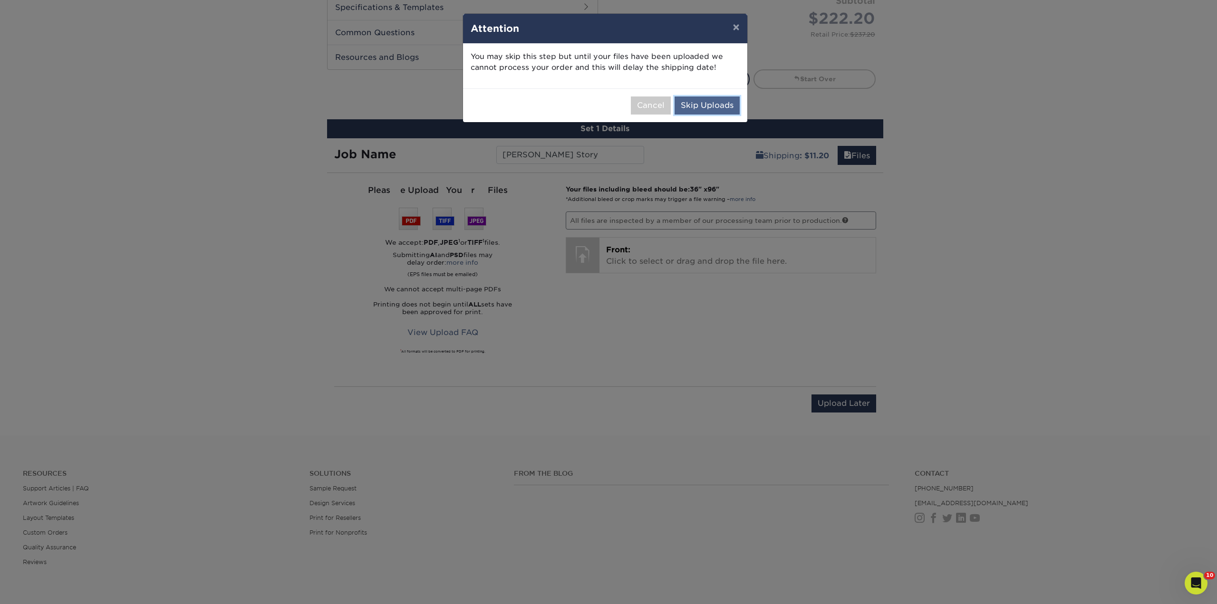
click at [716, 110] on button "Skip Uploads" at bounding box center [706, 105] width 65 height 18
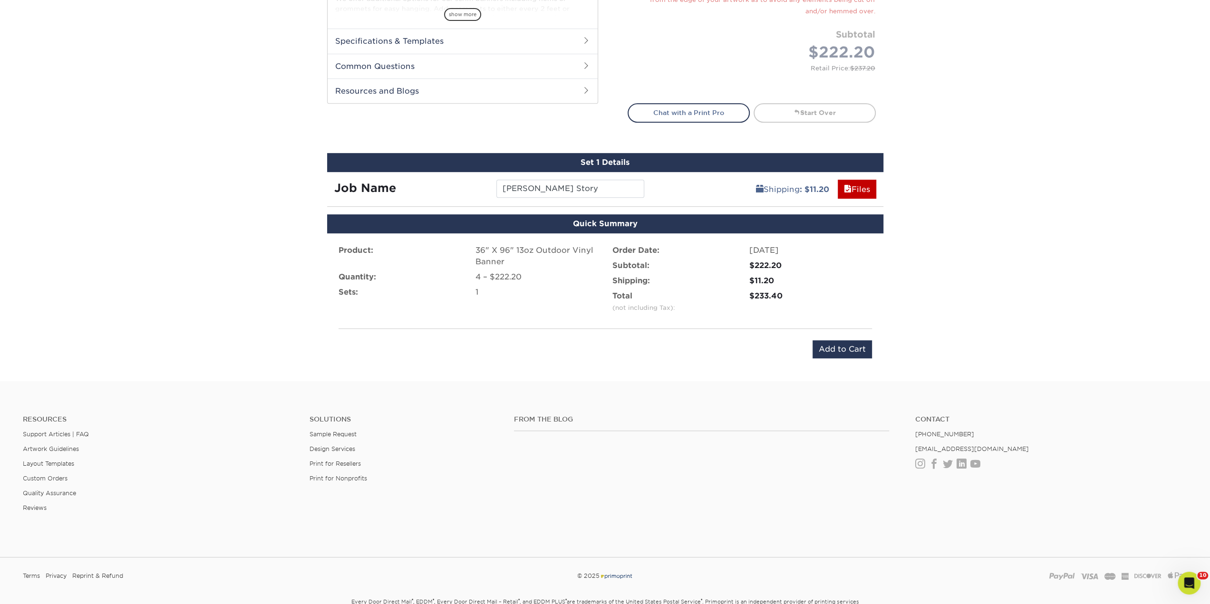
scroll to position [413, 0]
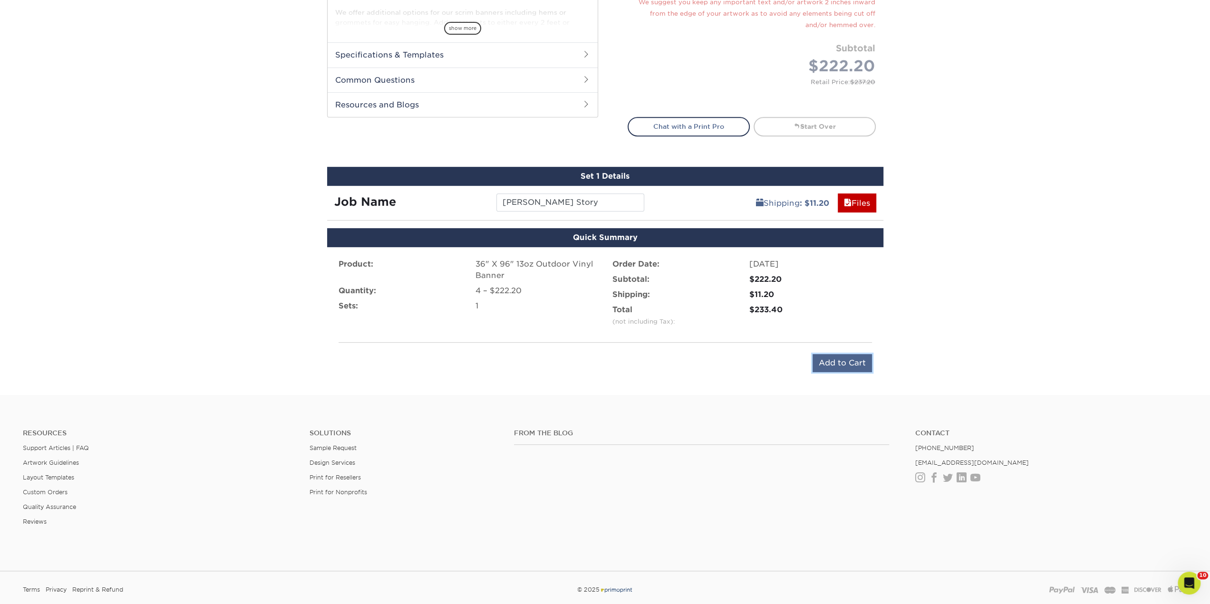
click at [841, 364] on input "Add to Cart" at bounding box center [841, 363] width 59 height 18
